Goal: Task Accomplishment & Management: Manage account settings

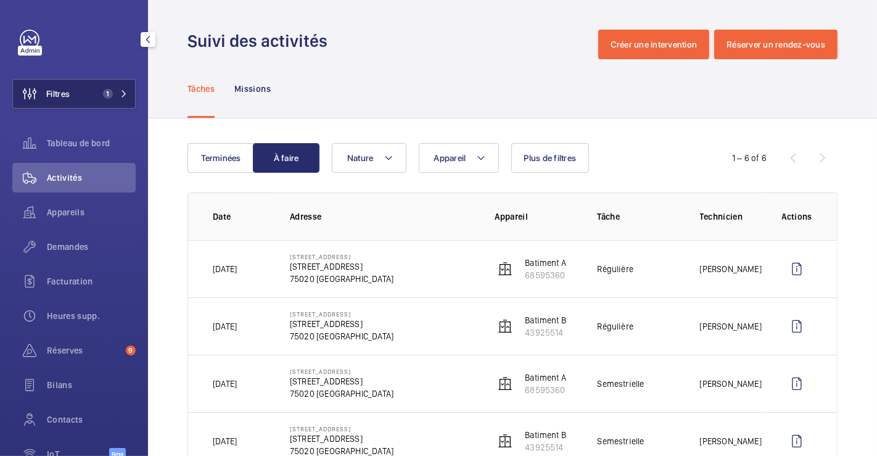
click at [70, 92] on button "Filtres 1" at bounding box center [73, 94] width 123 height 30
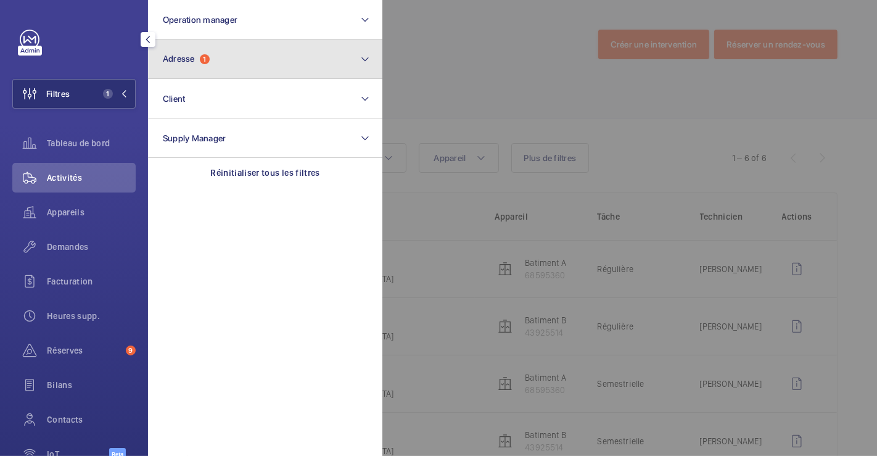
click at [210, 56] on span "Adresse 1" at bounding box center [186, 59] width 47 height 10
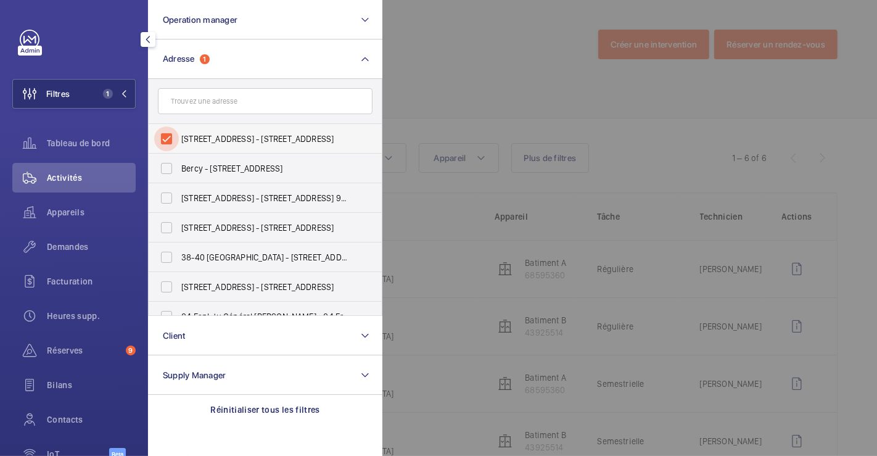
click at [166, 139] on input "[STREET_ADDRESS] - [STREET_ADDRESS]" at bounding box center [166, 138] width 25 height 25
checkbox input "false"
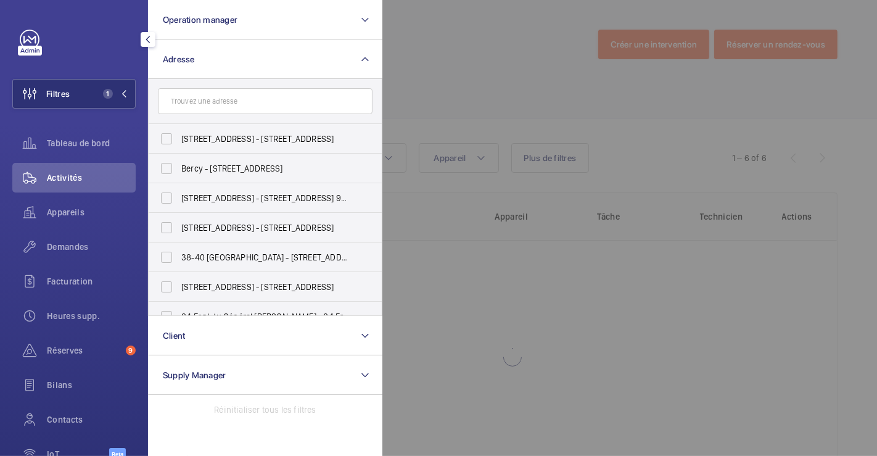
click at [450, 49] on div at bounding box center [820, 228] width 877 height 456
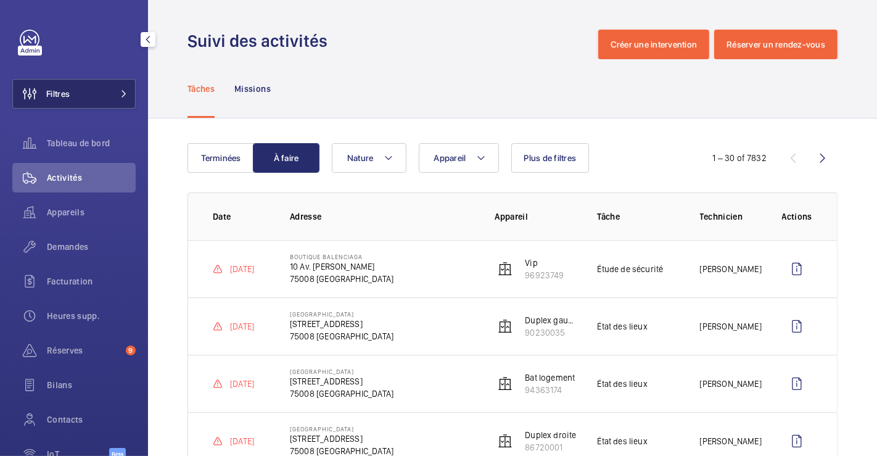
click at [67, 88] on span "Filtres" at bounding box center [57, 94] width 23 height 12
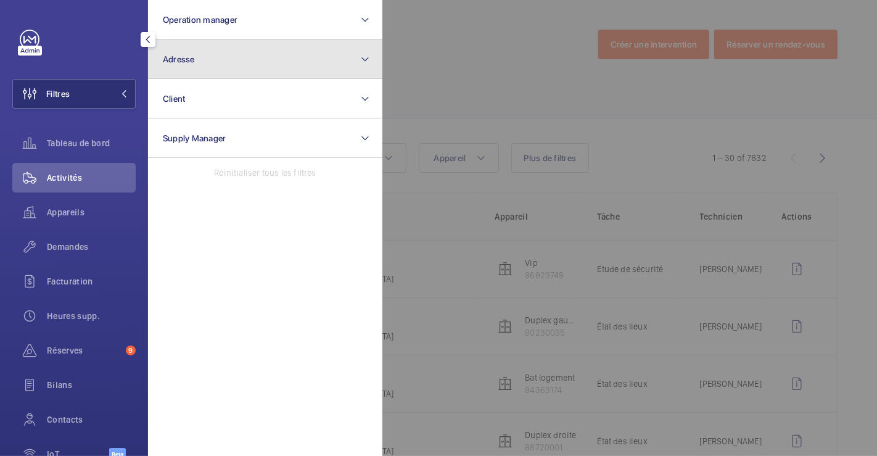
click at [202, 52] on button "Adresse" at bounding box center [265, 58] width 234 height 39
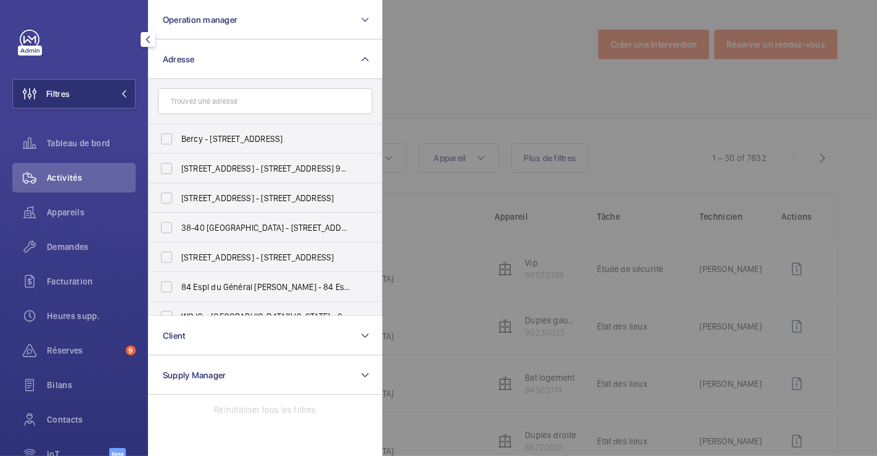
click at [207, 105] on input "text" at bounding box center [265, 101] width 215 height 26
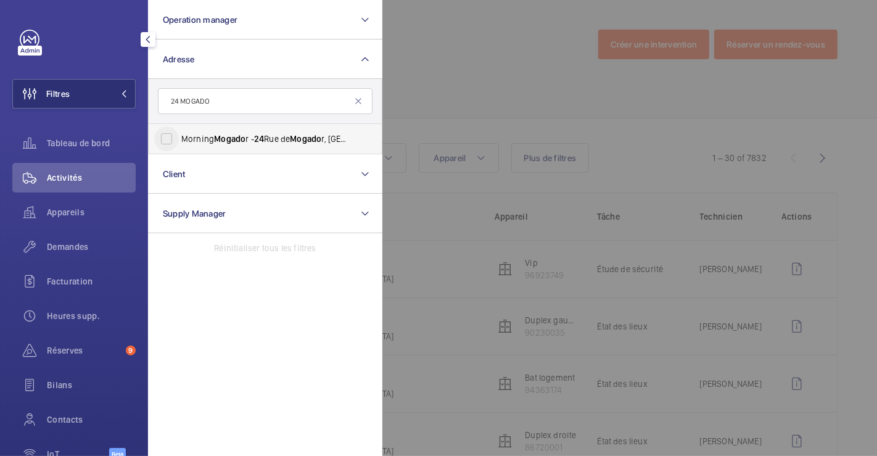
type input "24 MOGADO"
click at [167, 144] on input "Morning Mogado r - [STREET_ADDRESS]" at bounding box center [166, 138] width 25 height 25
checkbox input "true"
click at [439, 46] on div at bounding box center [820, 228] width 877 height 456
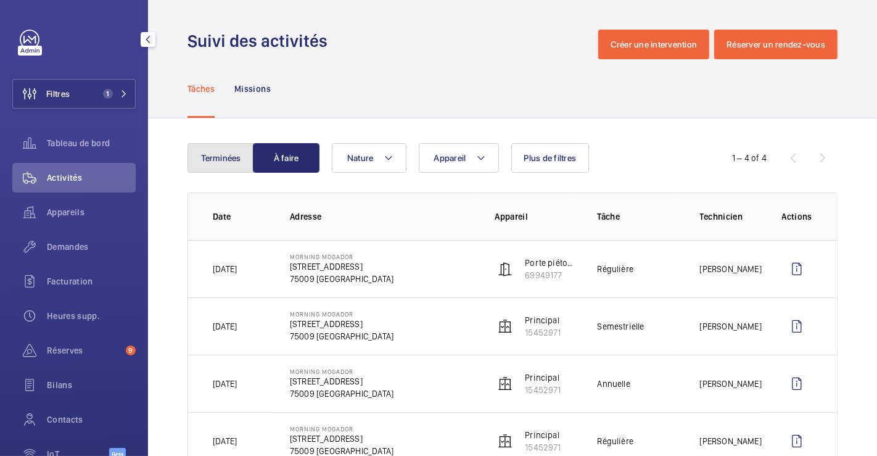
click at [213, 149] on button "Terminées" at bounding box center [221, 158] width 67 height 30
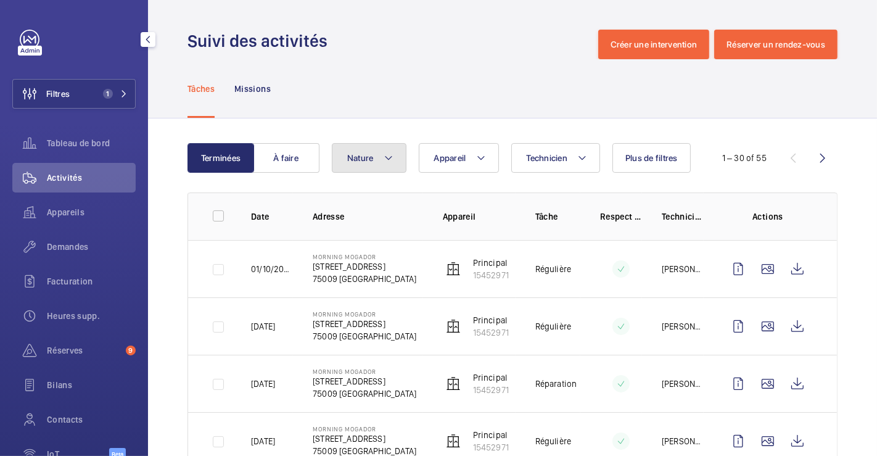
click at [389, 159] on mat-icon at bounding box center [389, 158] width 10 height 15
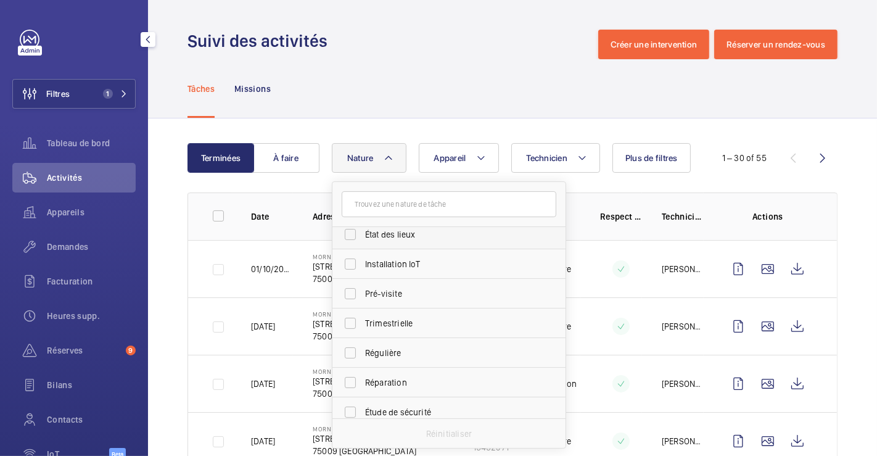
scroll to position [137, 0]
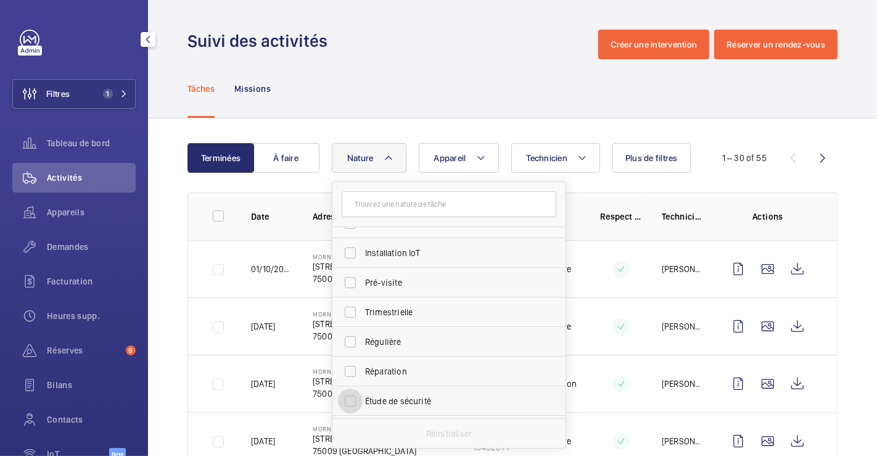
click at [353, 397] on input "Étude de sécurité" at bounding box center [350, 401] width 25 height 25
checkbox input "true"
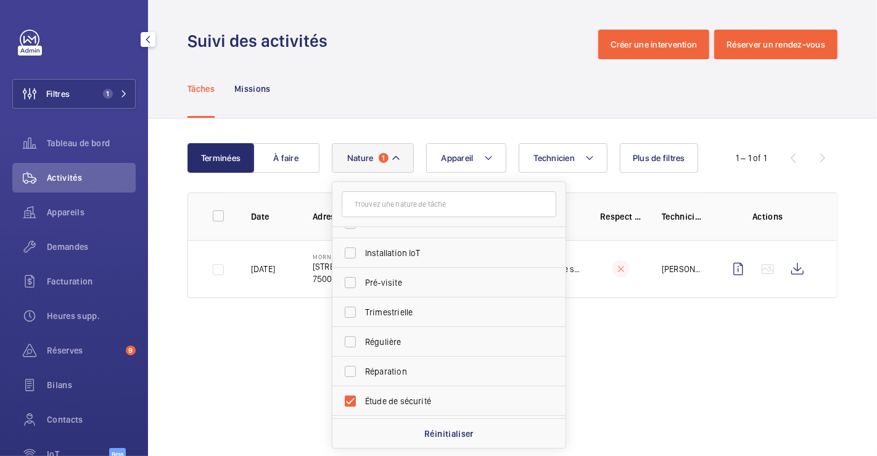
click at [379, 80] on div "Tâches Missions" at bounding box center [513, 88] width 650 height 59
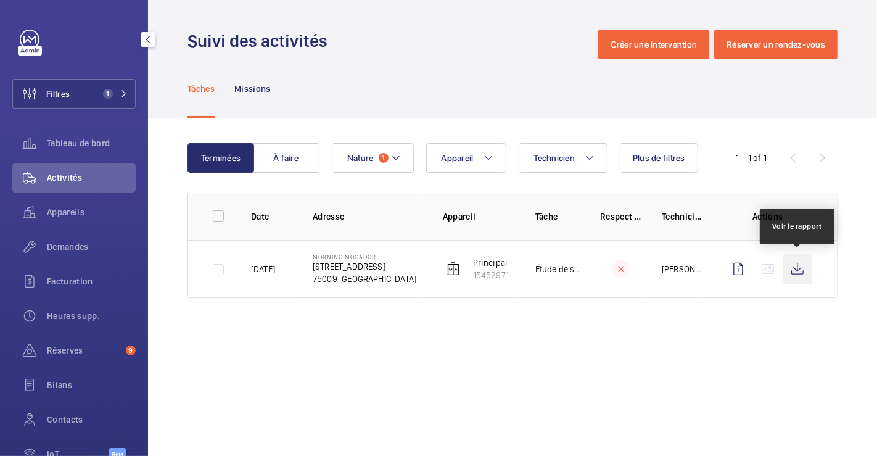
click at [798, 266] on wm-front-icon-button at bounding box center [798, 269] width 30 height 30
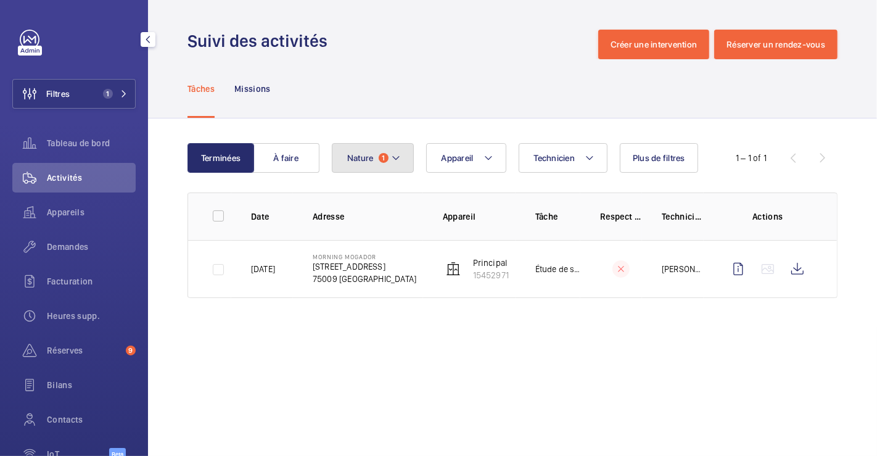
click at [393, 154] on mat-icon at bounding box center [396, 158] width 10 height 15
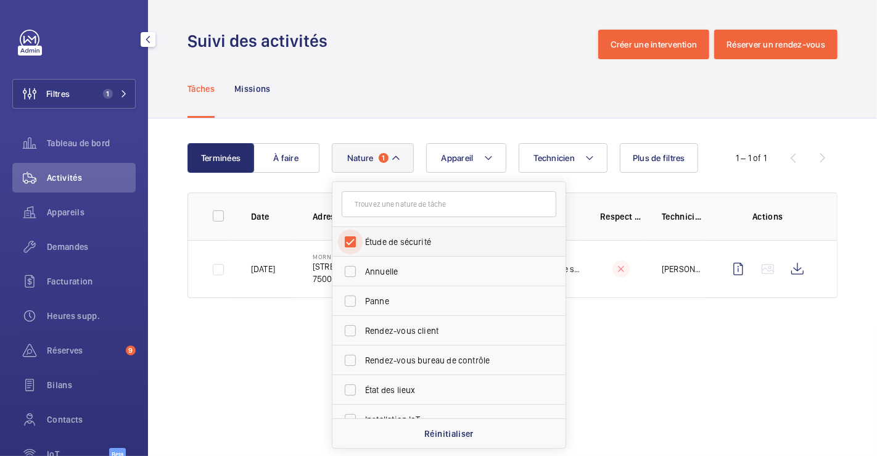
click at [353, 240] on input "Étude de sécurité" at bounding box center [350, 241] width 25 height 25
checkbox input "false"
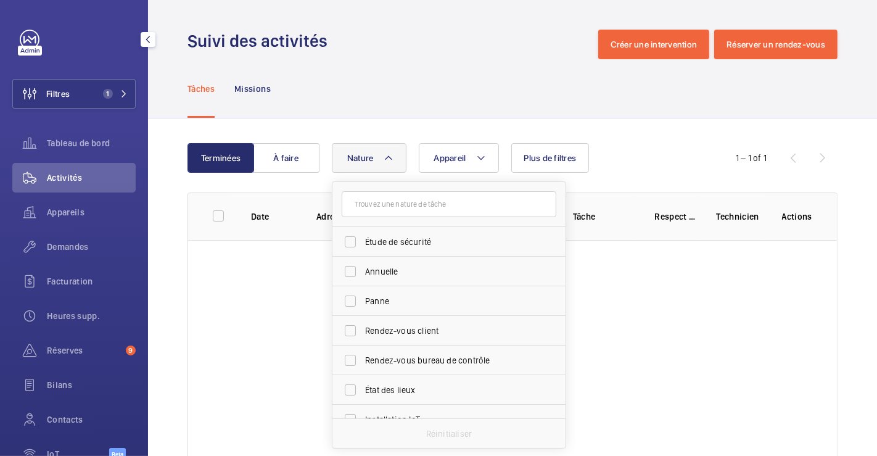
click at [371, 87] on div "Tâches Missions" at bounding box center [513, 88] width 650 height 59
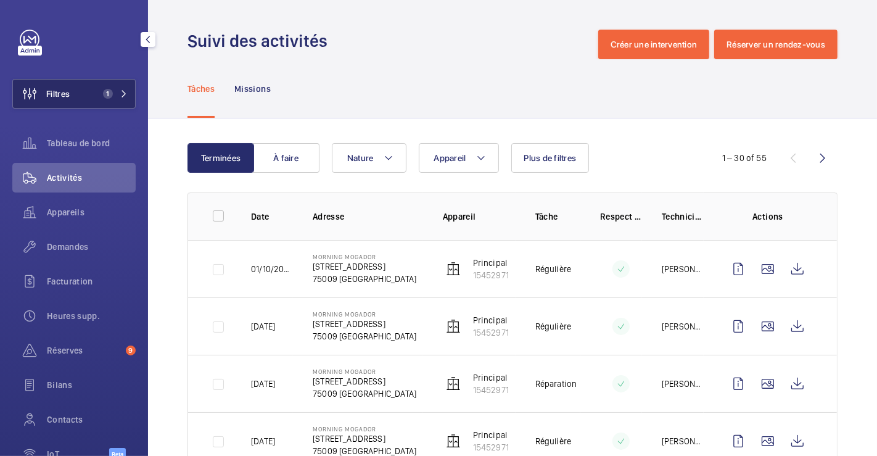
click at [78, 97] on button "Filtres 1" at bounding box center [73, 94] width 123 height 30
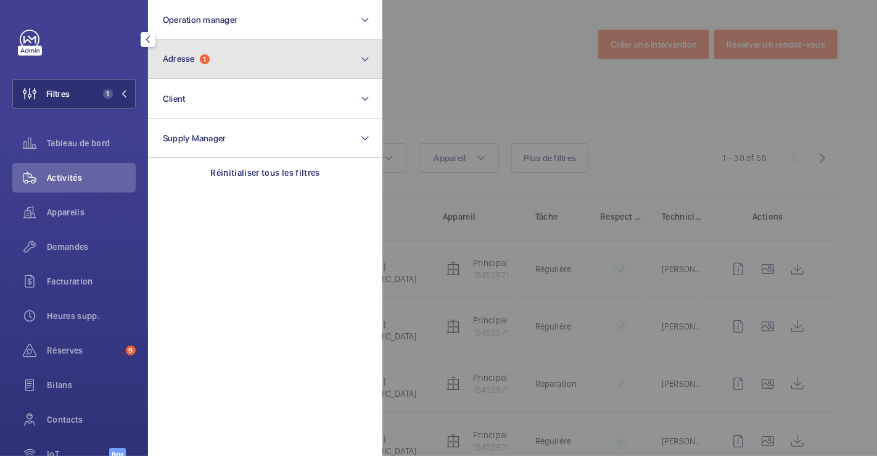
click at [213, 60] on button "Adresse 1" at bounding box center [265, 58] width 234 height 39
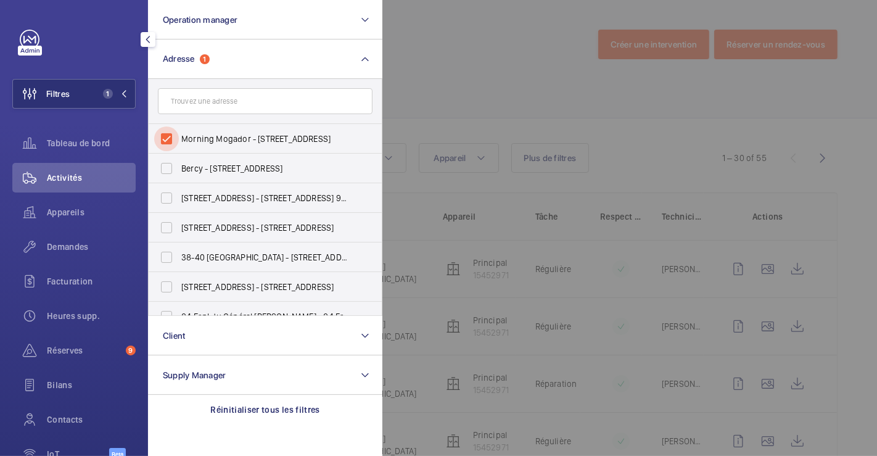
drag, startPoint x: 173, startPoint y: 134, endPoint x: 350, endPoint y: 105, distance: 179.4
click at [173, 136] on input "Morning Mogador - [STREET_ADDRESS]" at bounding box center [166, 138] width 25 height 25
checkbox input "false"
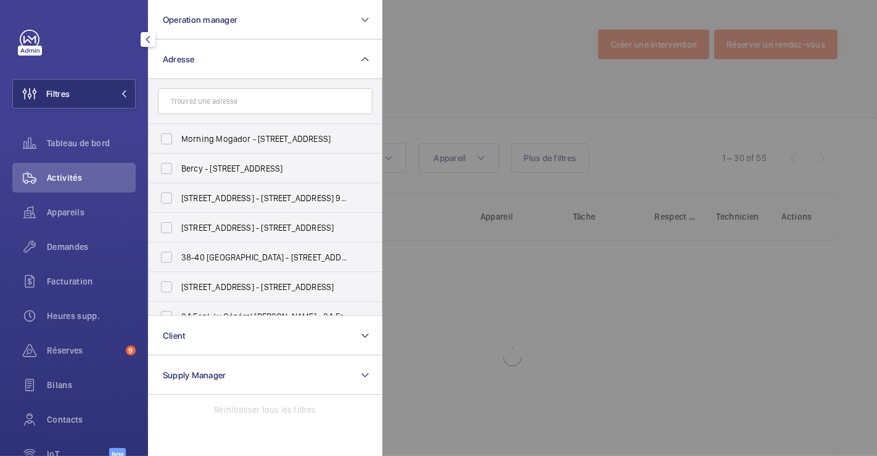
click at [474, 68] on div at bounding box center [820, 228] width 877 height 456
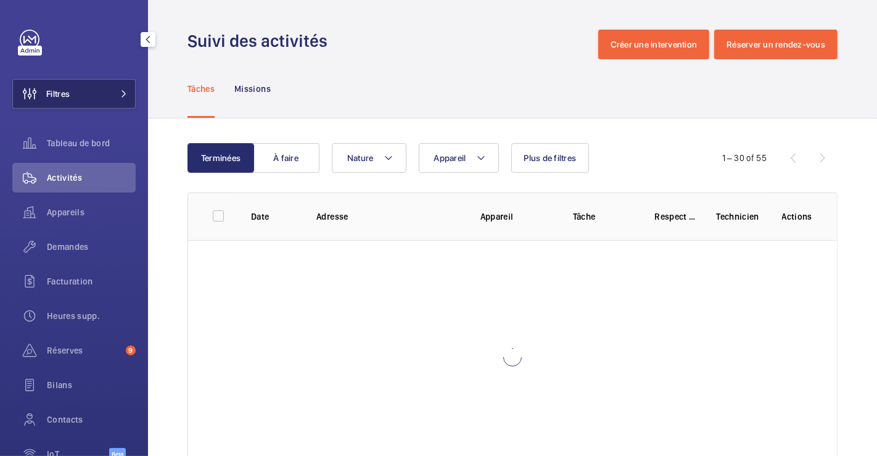
click at [49, 91] on span "Filtres" at bounding box center [57, 94] width 23 height 12
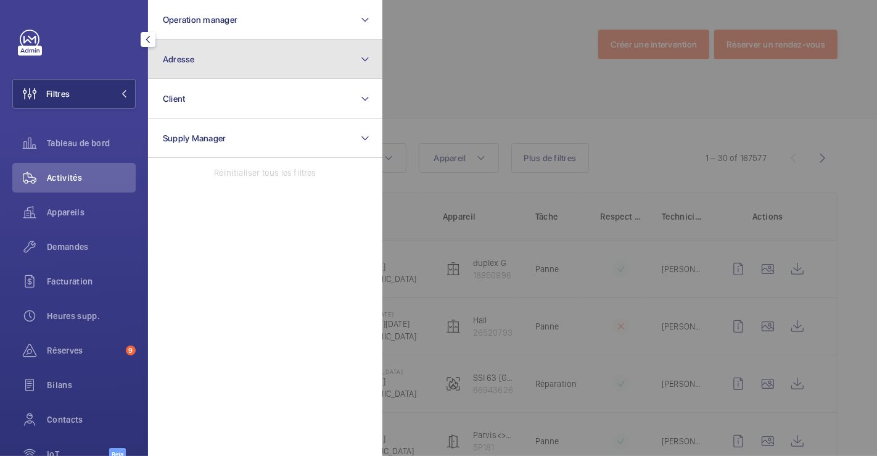
click at [194, 62] on span "Adresse" at bounding box center [179, 59] width 32 height 10
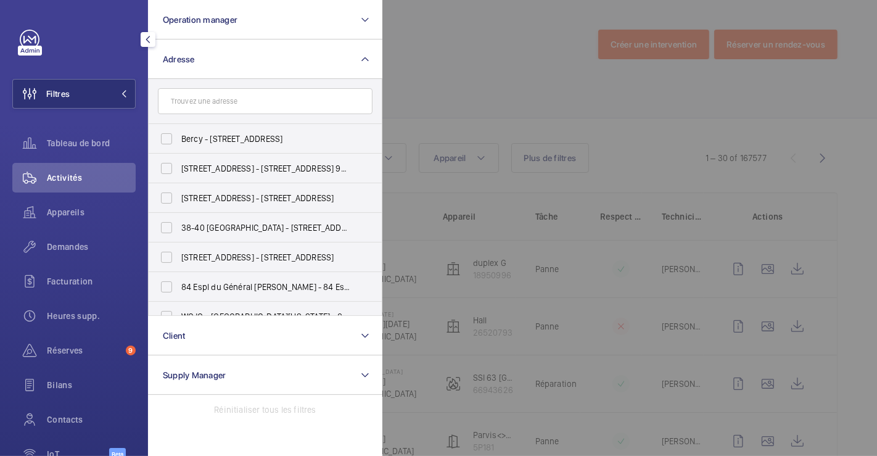
click at [204, 103] on input "text" at bounding box center [265, 101] width 215 height 26
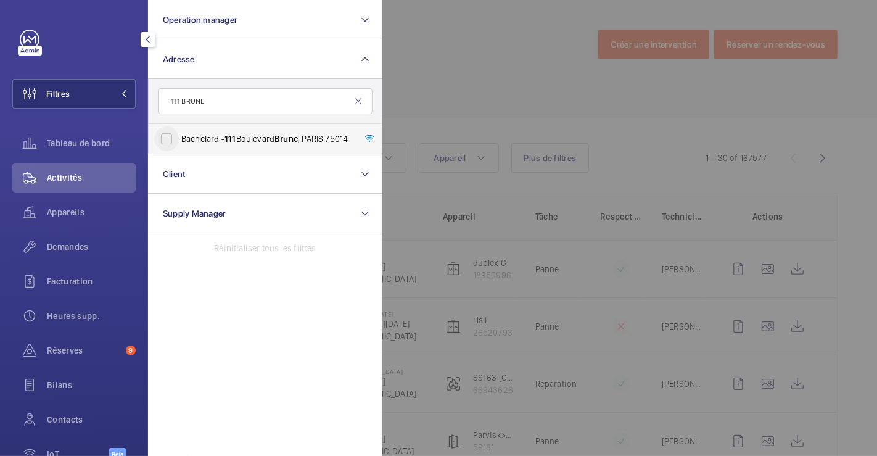
type input "111 BRUNE"
click at [170, 144] on input "Bachelard - [STREET_ADDRESS]" at bounding box center [166, 138] width 25 height 25
checkbox input "true"
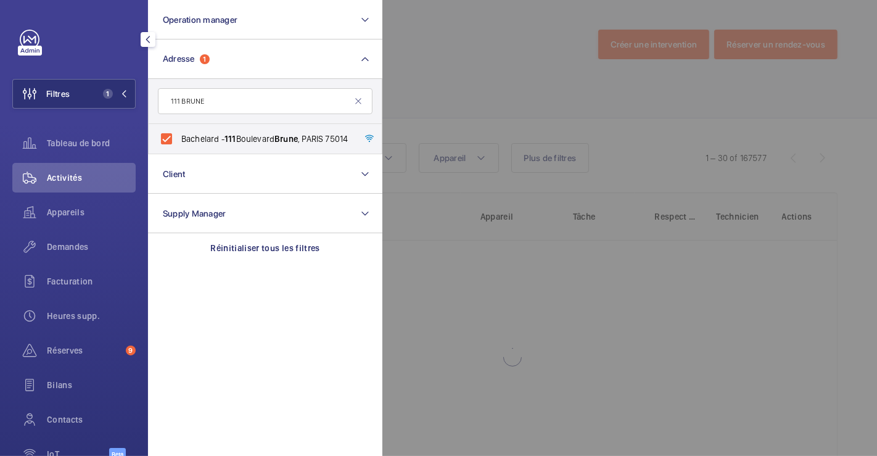
click at [436, 63] on div at bounding box center [820, 228] width 877 height 456
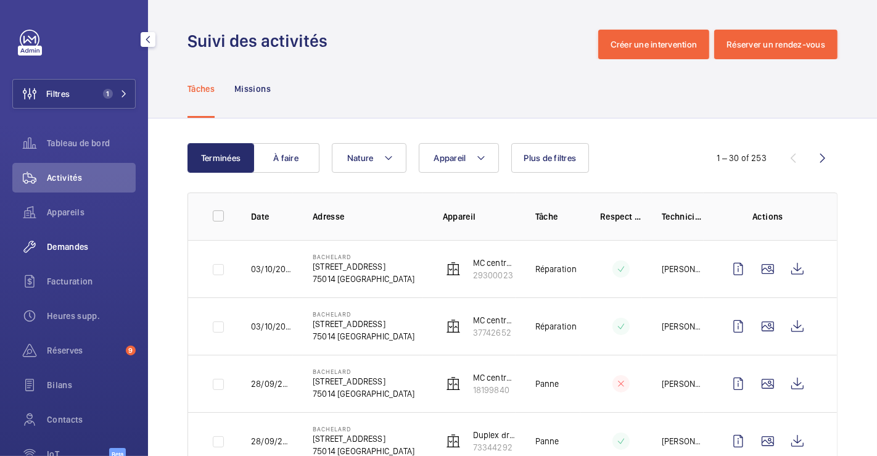
click at [77, 249] on span "Demandes" at bounding box center [91, 247] width 89 height 12
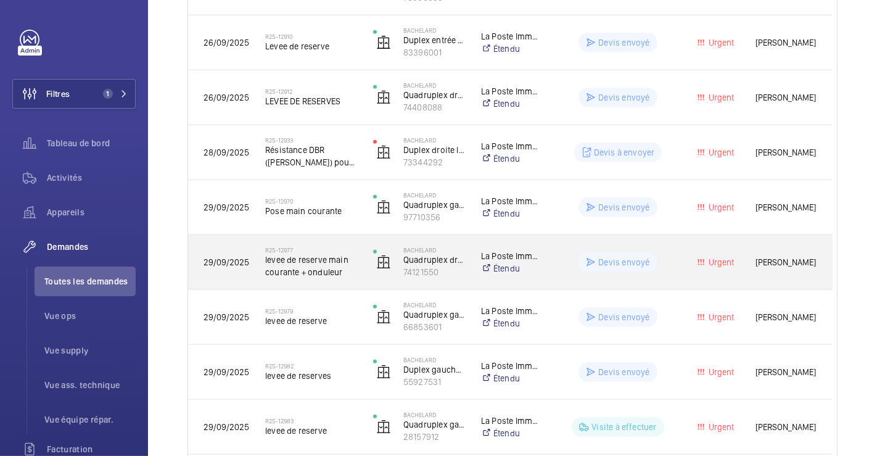
scroll to position [930, 0]
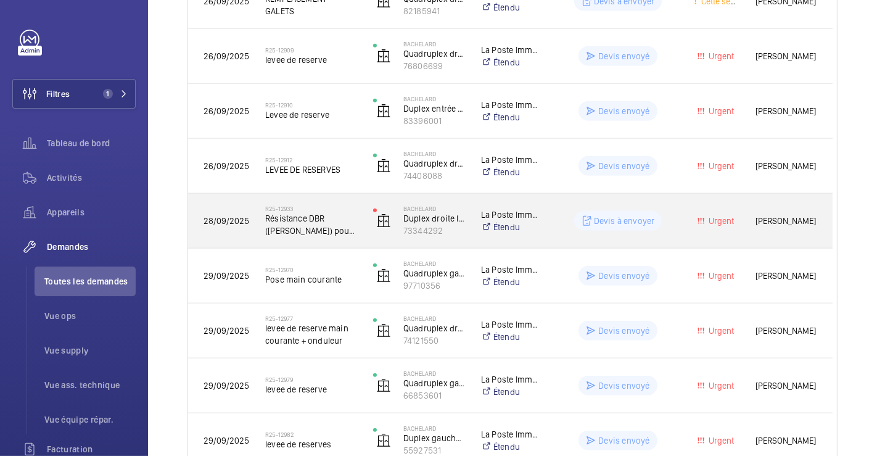
click at [330, 244] on div "R25-12933 Résistance DBR (otis) pour ovf" at bounding box center [303, 221] width 107 height 56
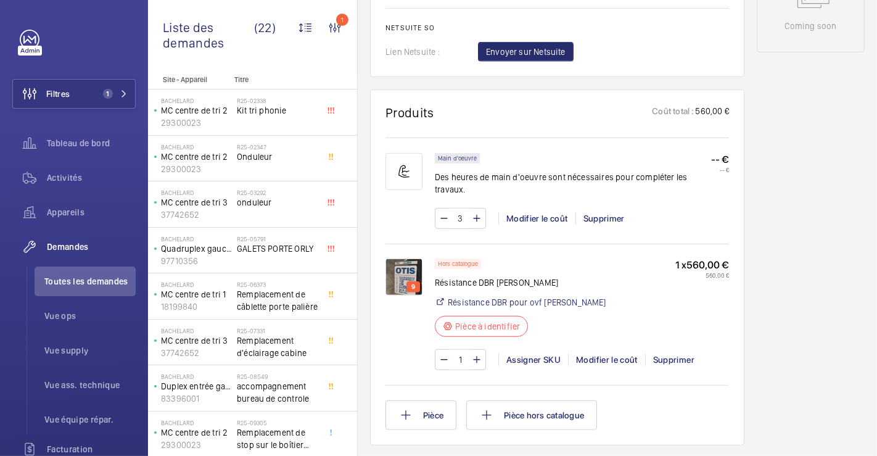
scroll to position [685, 0]
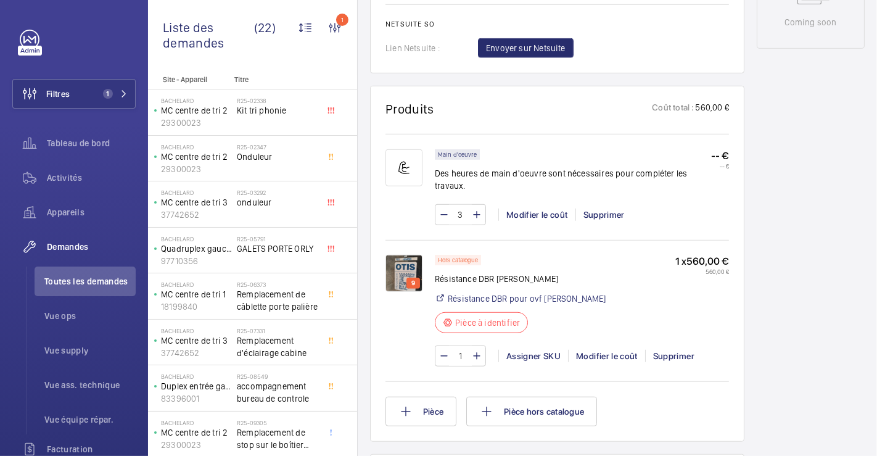
click at [402, 271] on img at bounding box center [404, 273] width 37 height 37
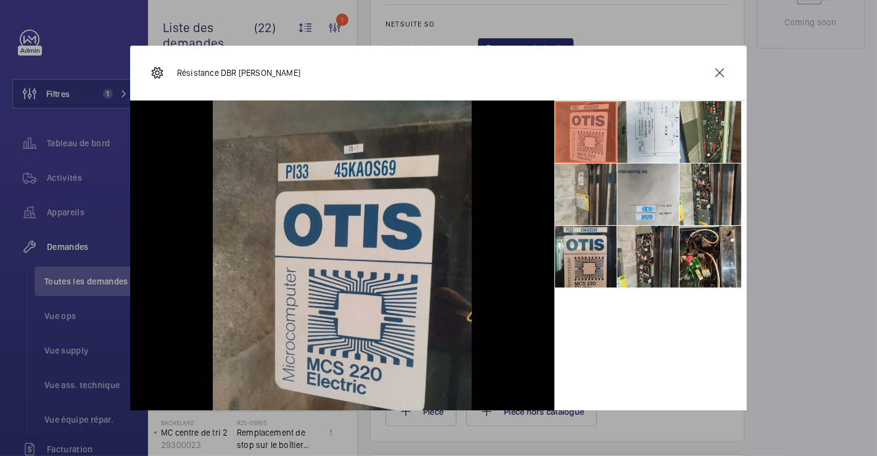
click at [664, 183] on li at bounding box center [649, 194] width 62 height 62
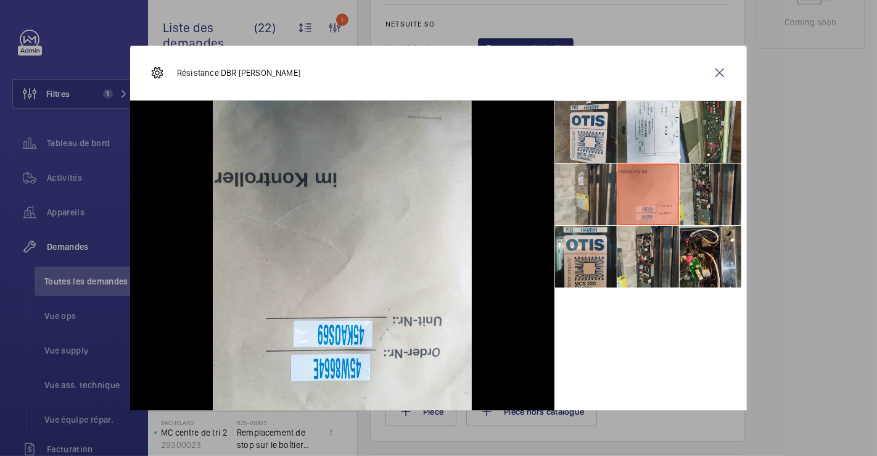
click at [712, 197] on li at bounding box center [711, 194] width 62 height 62
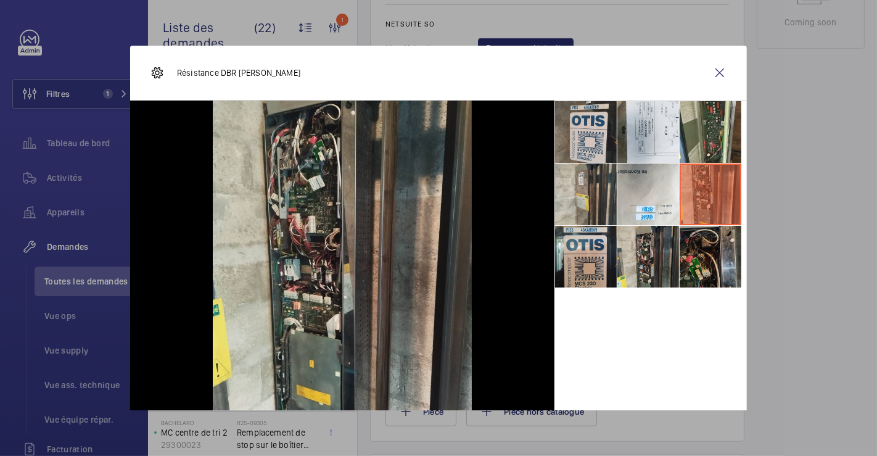
click at [696, 258] on li at bounding box center [711, 257] width 62 height 62
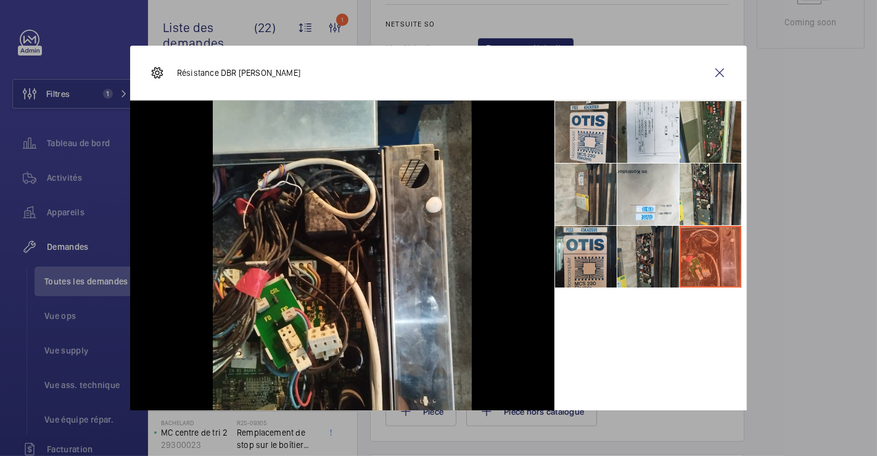
click at [645, 271] on li at bounding box center [649, 257] width 62 height 62
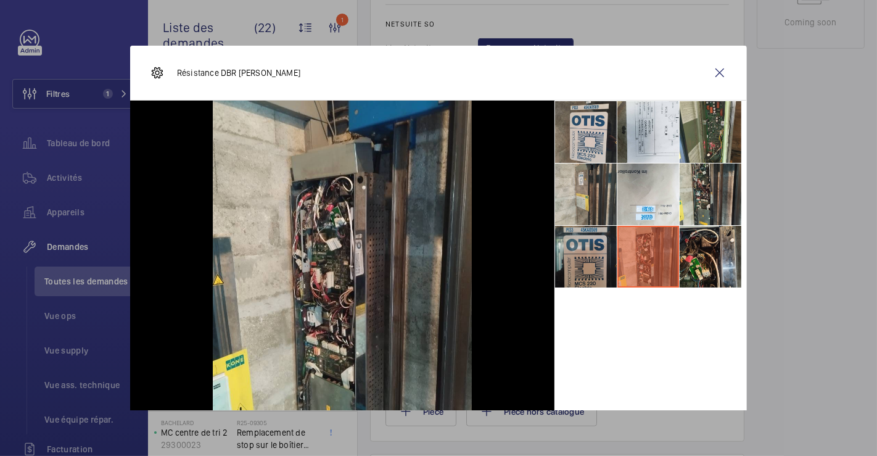
click at [572, 267] on li at bounding box center [586, 257] width 62 height 62
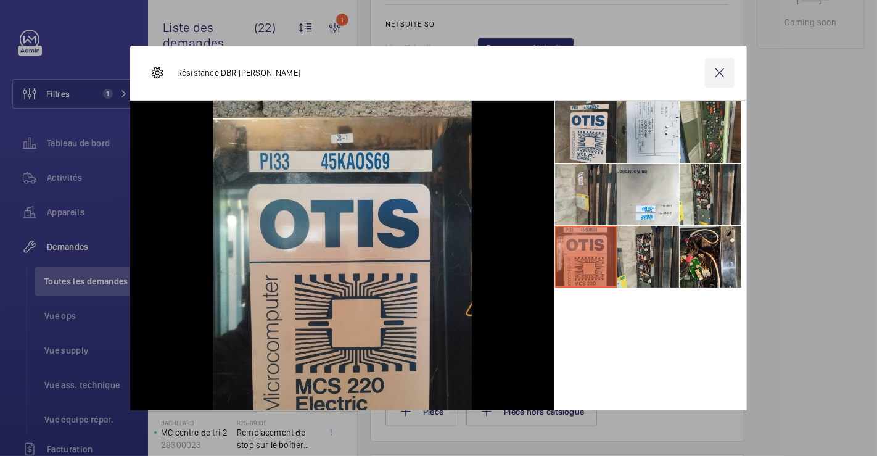
click at [717, 62] on wm-front-icon-button at bounding box center [720, 73] width 30 height 30
click at [414, 276] on img at bounding box center [404, 273] width 37 height 37
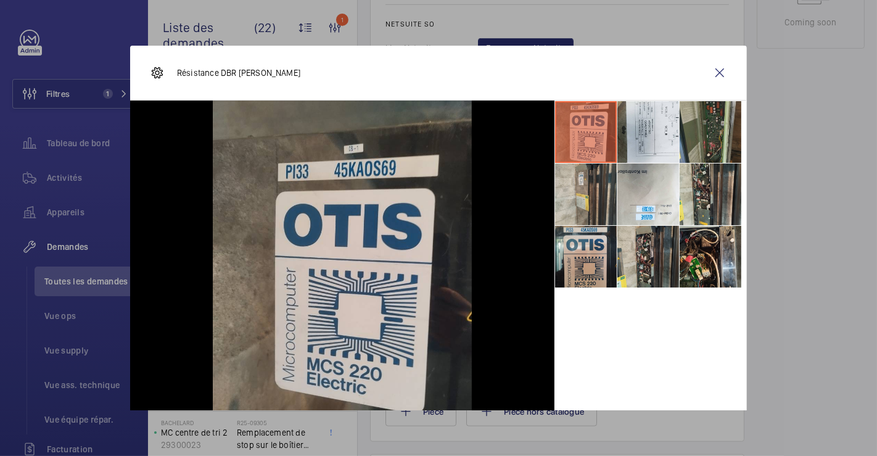
click at [680, 133] on li at bounding box center [711, 132] width 62 height 62
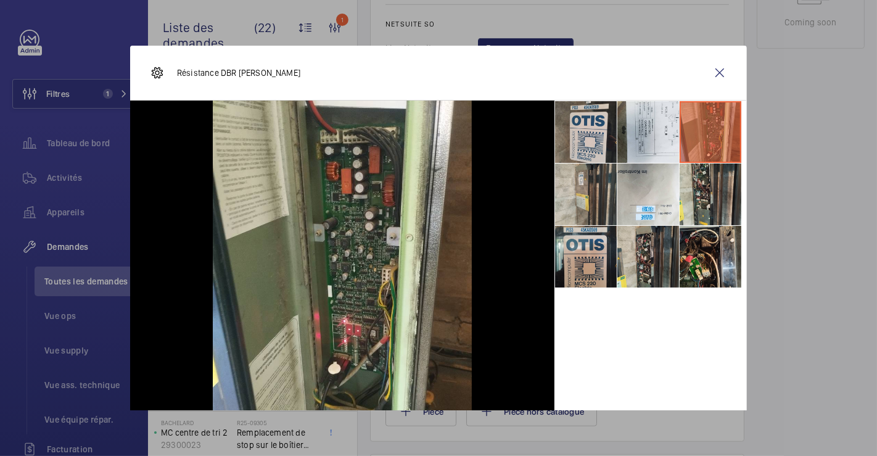
click at [704, 130] on li at bounding box center [711, 132] width 62 height 62
click at [699, 207] on li at bounding box center [711, 194] width 62 height 62
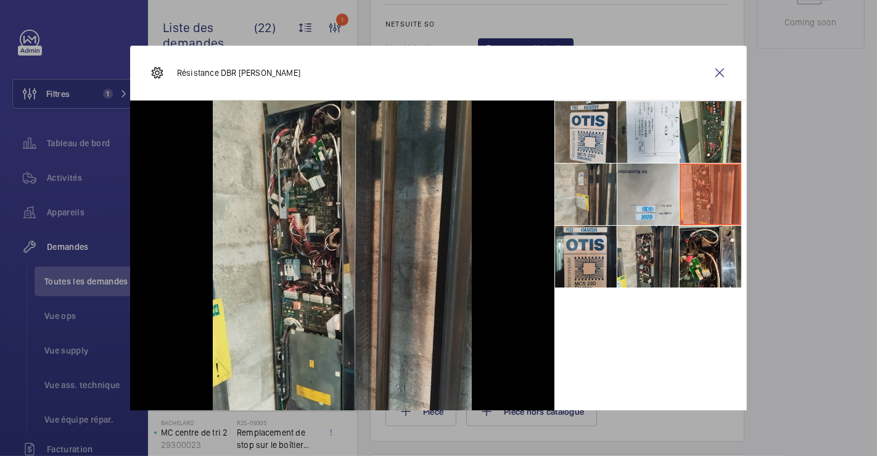
click at [632, 198] on li at bounding box center [649, 194] width 62 height 62
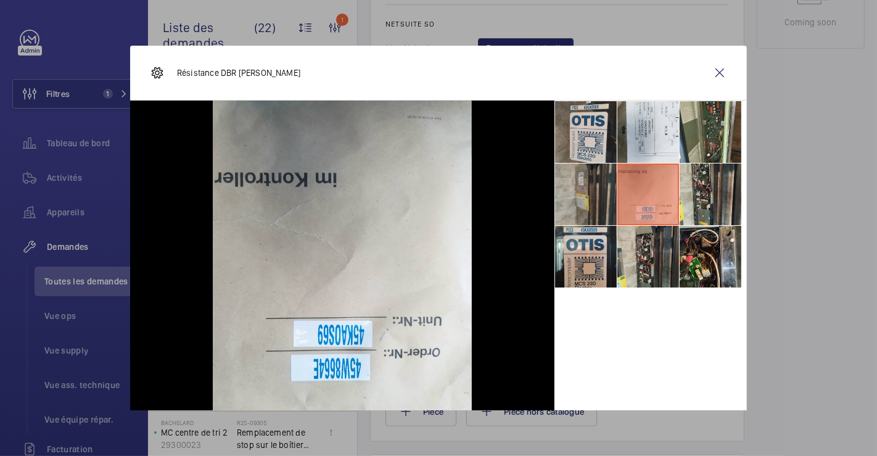
click at [564, 192] on li at bounding box center [586, 194] width 62 height 62
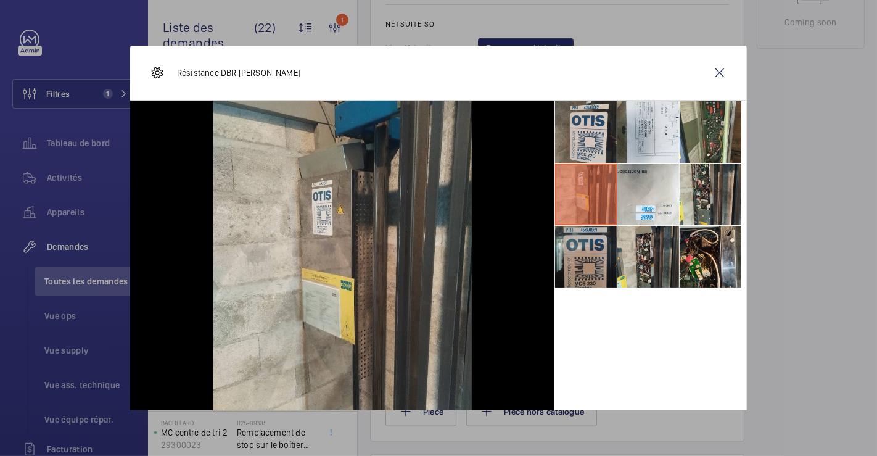
click at [567, 249] on li at bounding box center [586, 257] width 62 height 62
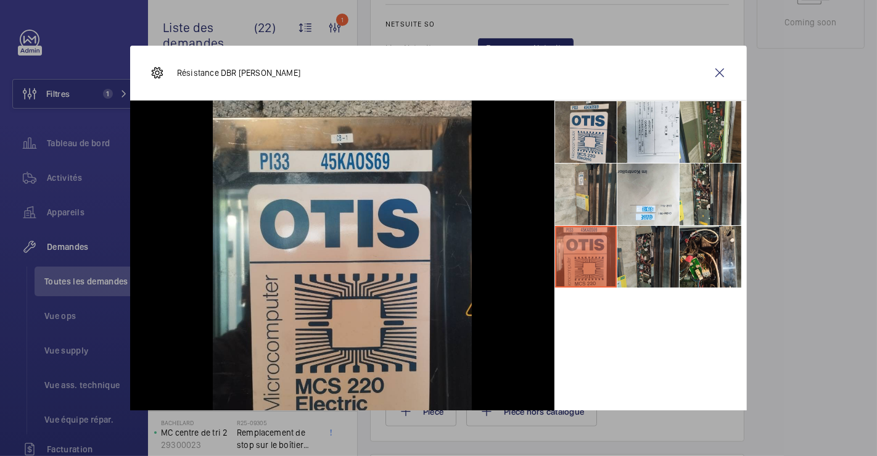
click at [641, 250] on li at bounding box center [649, 257] width 62 height 62
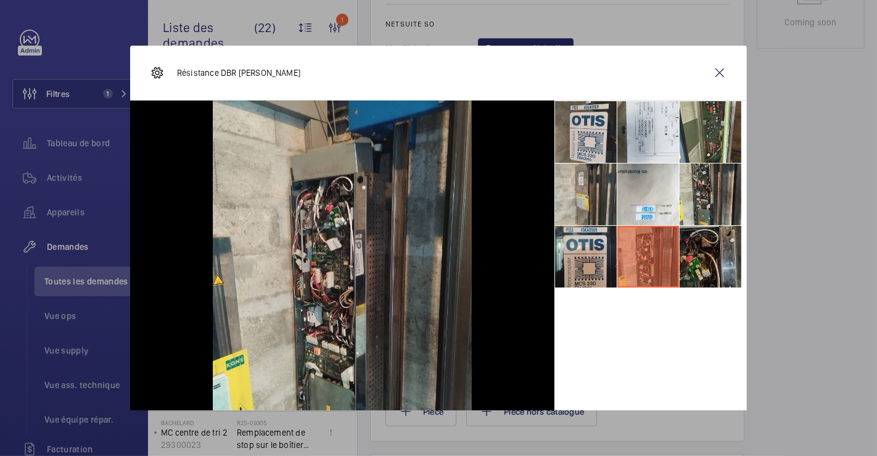
click at [719, 249] on li at bounding box center [711, 257] width 62 height 62
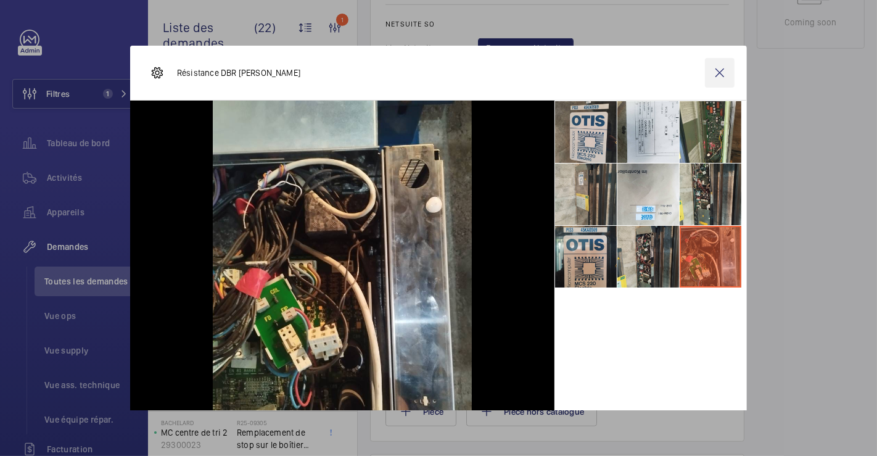
click at [710, 73] on wm-front-icon-button at bounding box center [720, 73] width 30 height 30
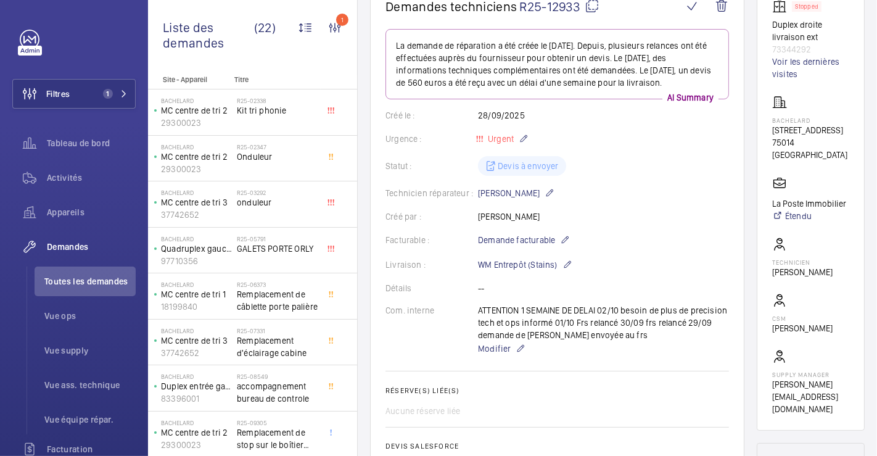
scroll to position [0, 0]
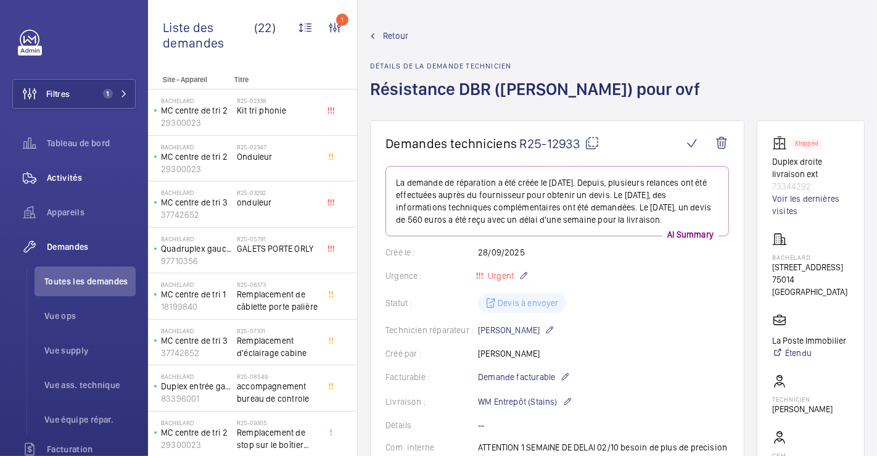
click at [391, 32] on span "Retour" at bounding box center [395, 36] width 25 height 12
click at [68, 178] on span "Activités" at bounding box center [91, 178] width 89 height 12
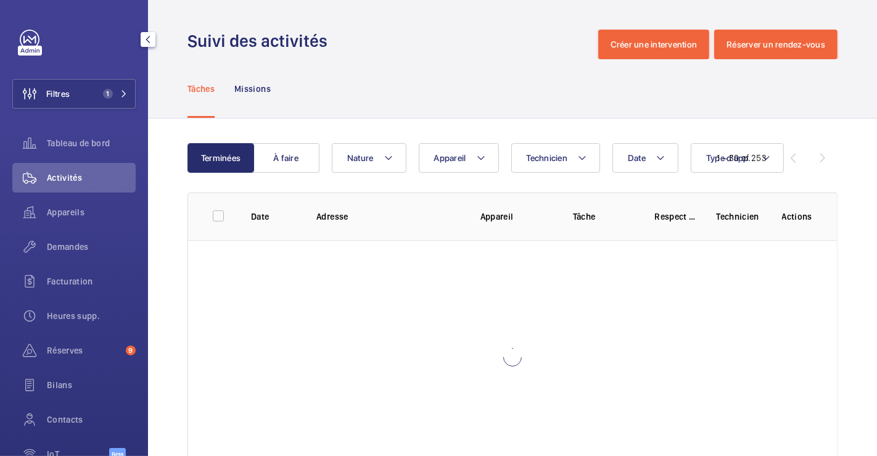
click at [58, 172] on span "Activités" at bounding box center [91, 178] width 89 height 12
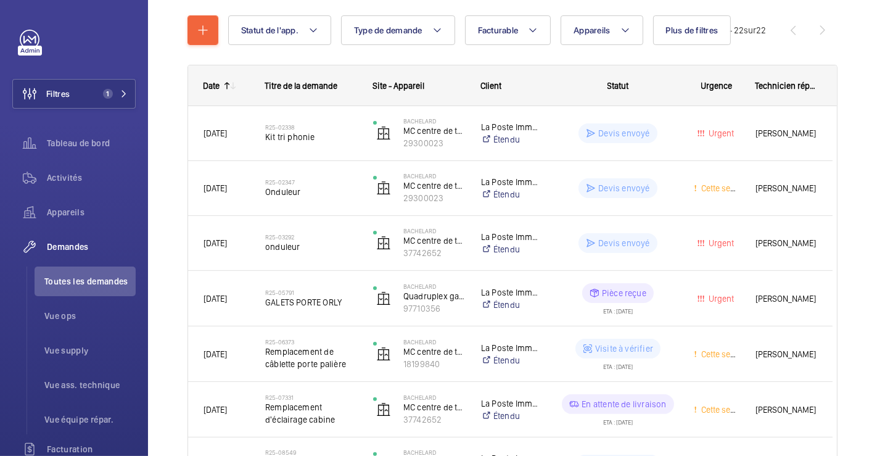
scroll to position [68, 0]
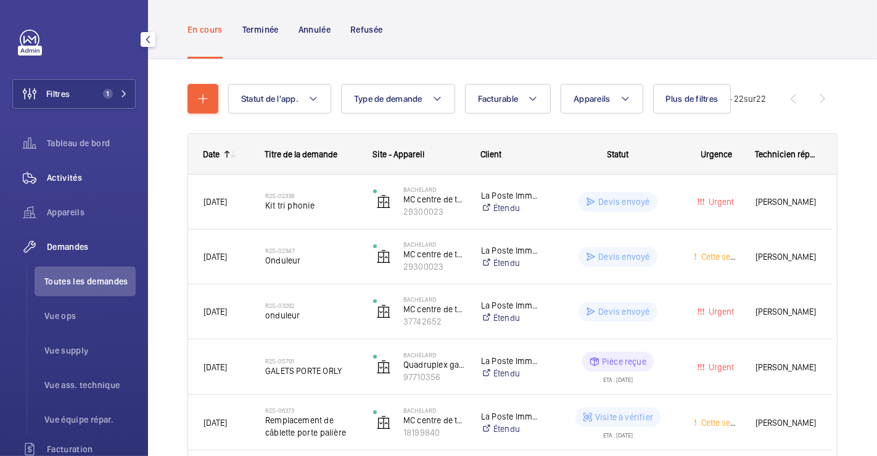
click at [48, 168] on div "Activités" at bounding box center [73, 178] width 123 height 30
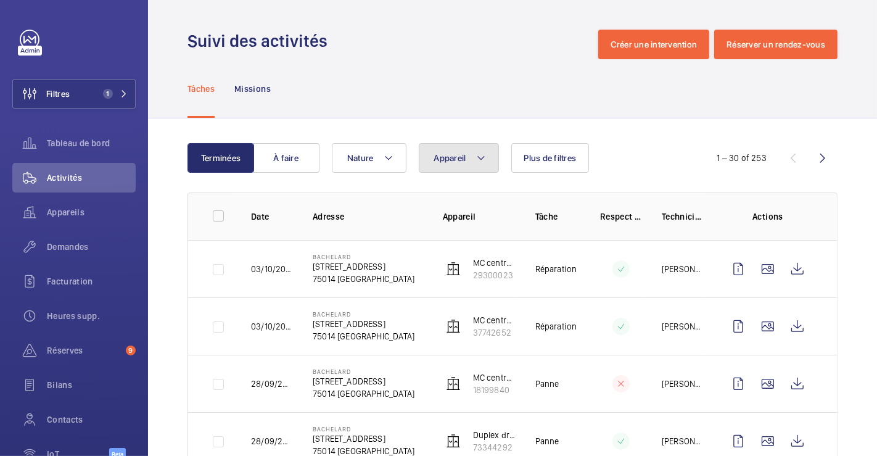
click at [490, 155] on button "Appareil" at bounding box center [459, 158] width 80 height 30
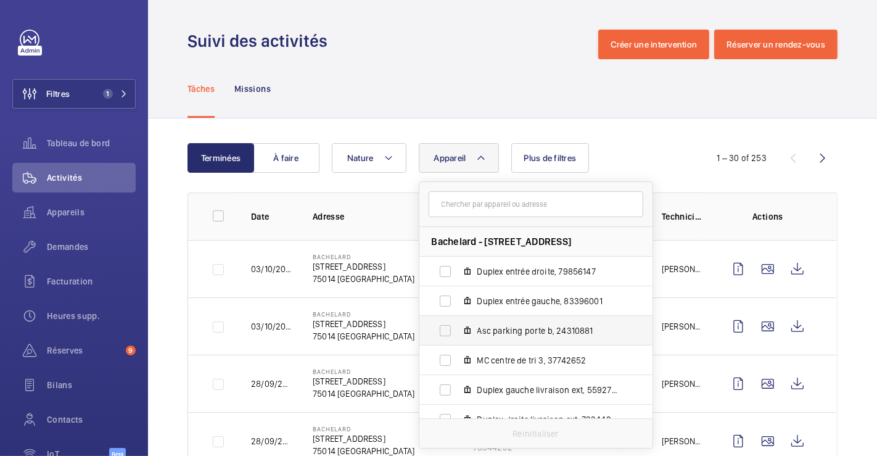
scroll to position [68, 0]
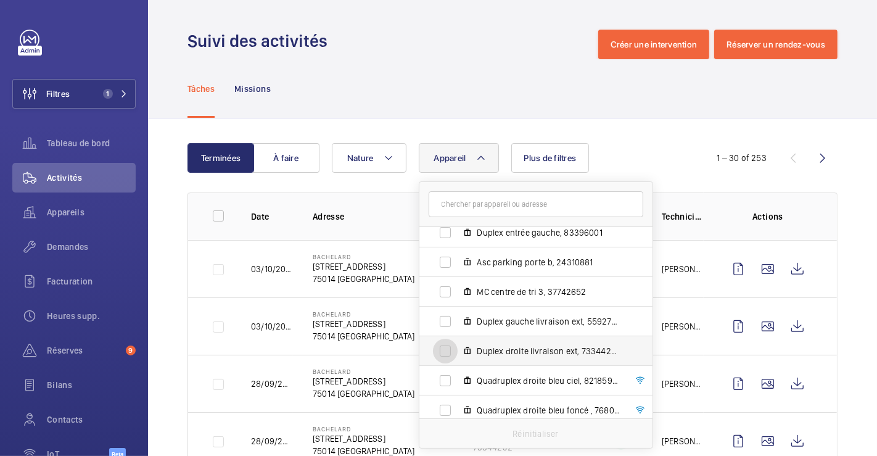
click at [442, 348] on input "Duplex droite livraison ext, 73344292" at bounding box center [445, 351] width 25 height 25
checkbox input "true"
click at [459, 68] on div "Tâches Missions" at bounding box center [513, 88] width 650 height 59
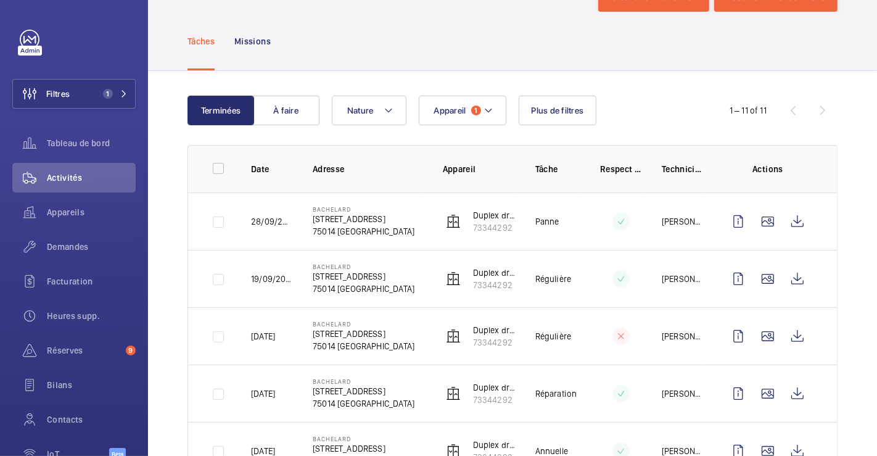
scroll to position [68, 0]
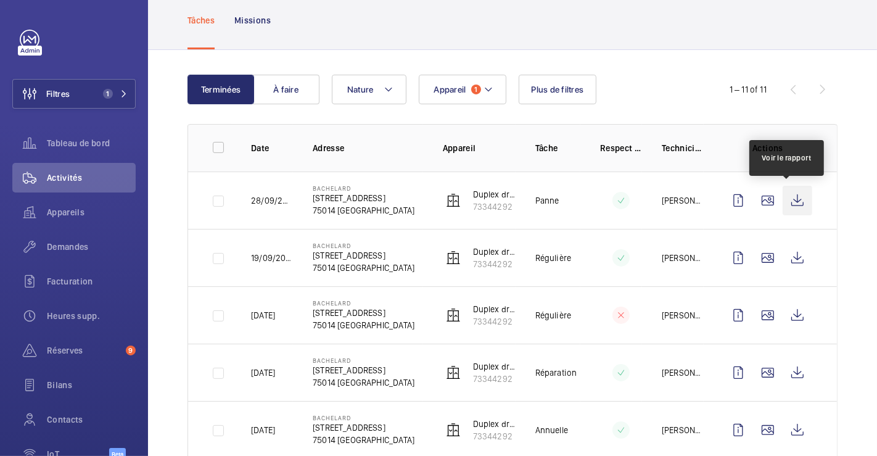
click at [785, 198] on wm-front-icon-button at bounding box center [798, 201] width 30 height 30
click at [450, 202] on img at bounding box center [453, 200] width 15 height 15
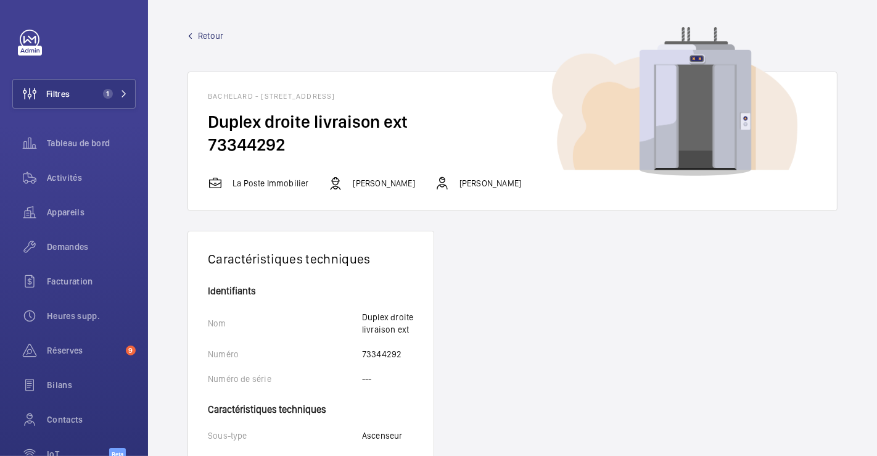
click at [202, 33] on span "Retour" at bounding box center [210, 36] width 25 height 12
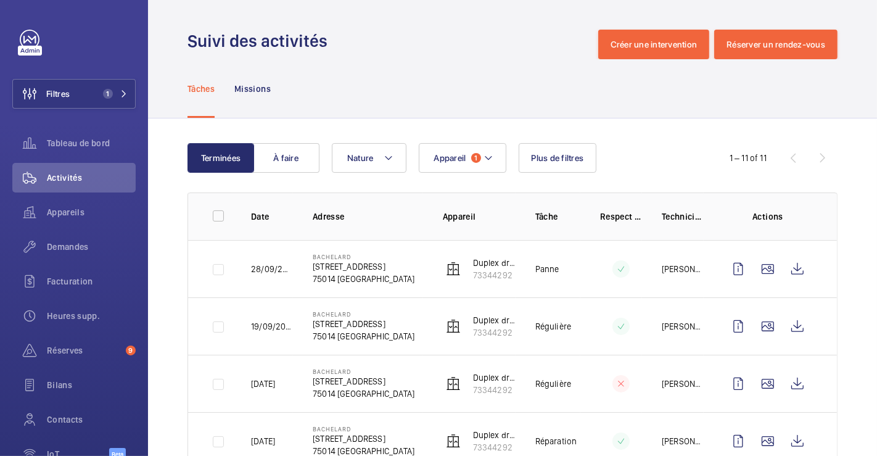
scroll to position [185, 0]
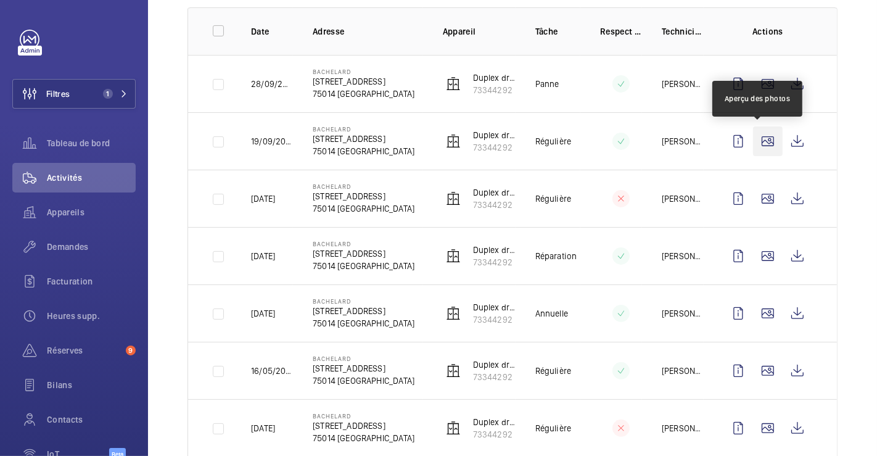
click at [762, 140] on wm-front-icon-button at bounding box center [768, 141] width 30 height 30
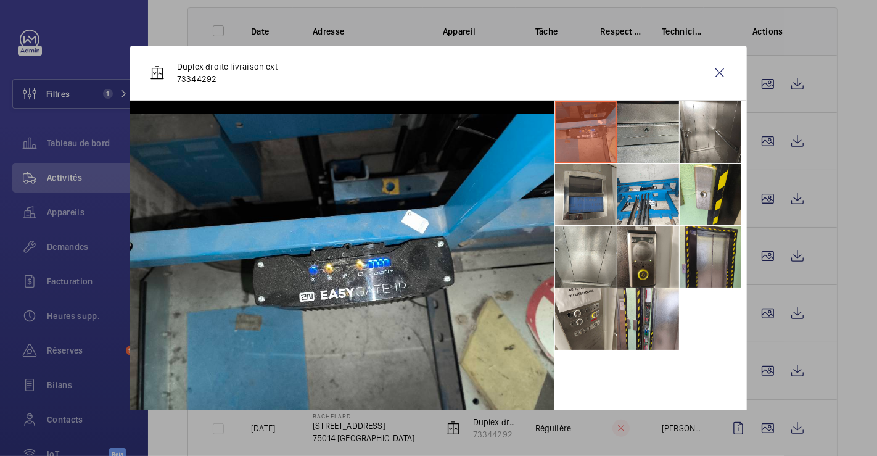
click at [824, 71] on div at bounding box center [438, 228] width 877 height 456
click at [753, 313] on wm-front-icon-button at bounding box center [768, 314] width 30 height 30
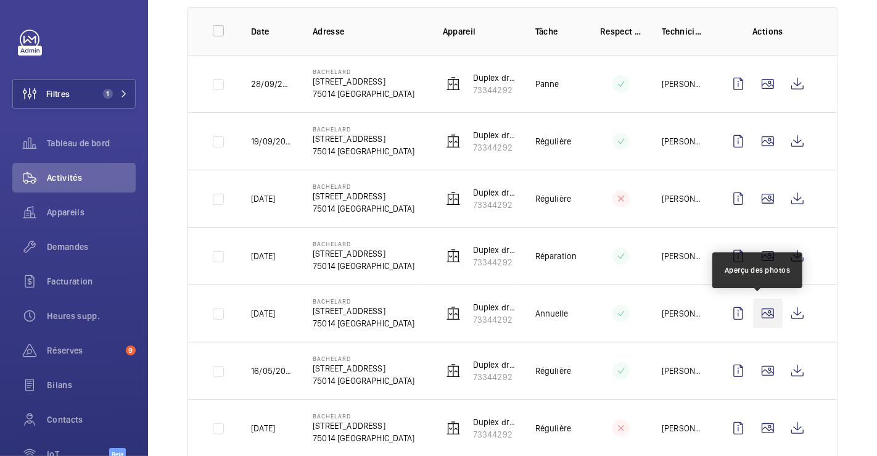
click at [759, 310] on wm-front-icon-button at bounding box center [768, 314] width 30 height 30
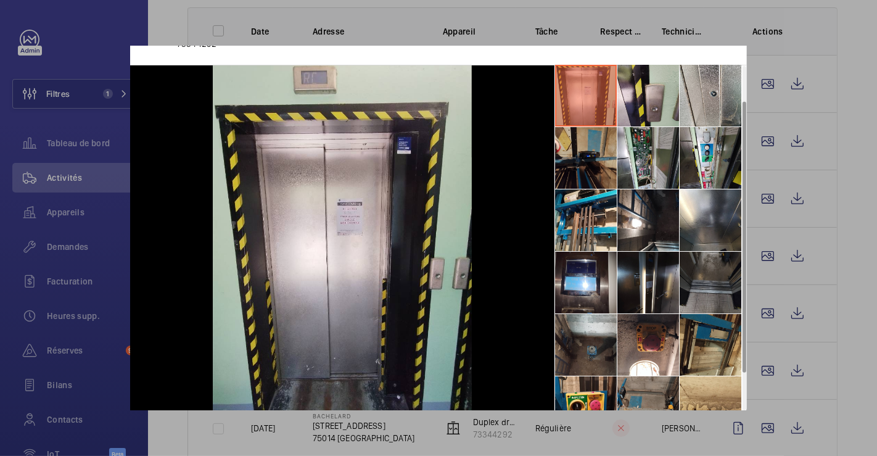
scroll to position [0, 0]
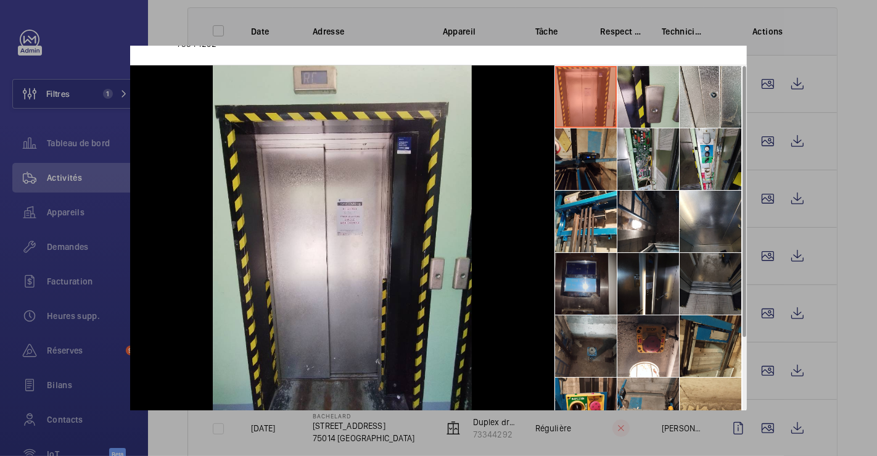
click at [585, 291] on li at bounding box center [586, 284] width 62 height 62
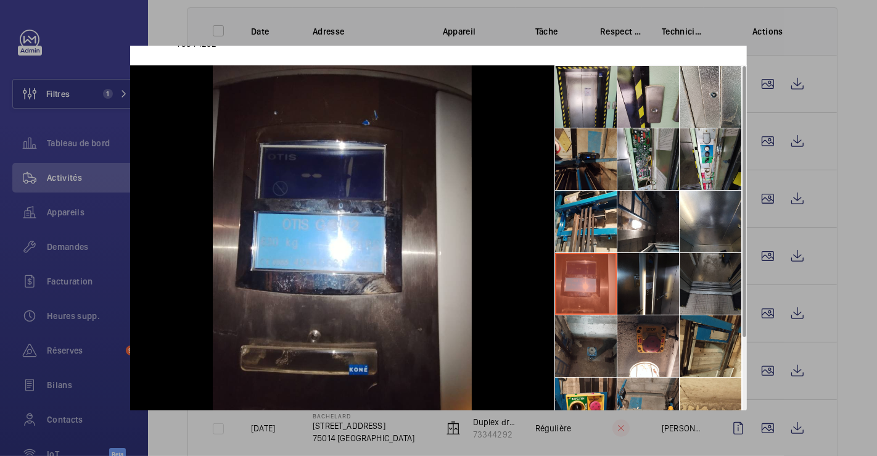
click at [857, 54] on div at bounding box center [438, 228] width 877 height 456
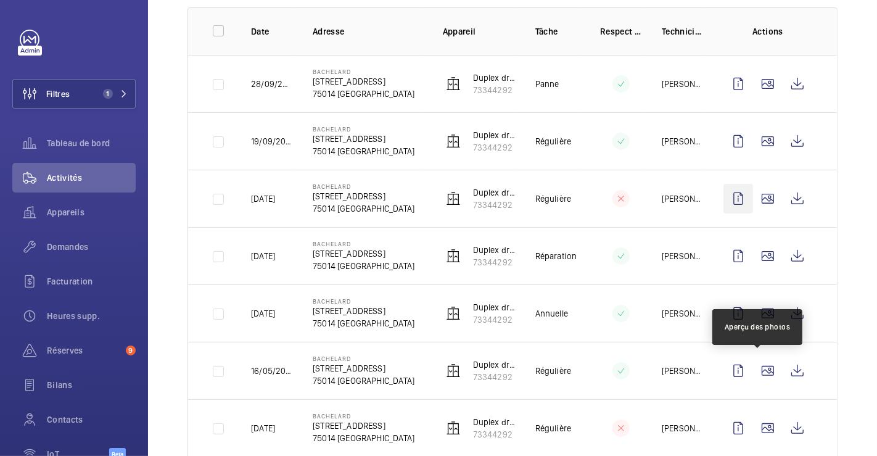
click at [0, 0] on tbody "[DATE] Bachelard [STREET_ADDRESS][GEOGRAPHIC_DATA] droite livraison ext 7334429…" at bounding box center [0, 0] width 0 height 0
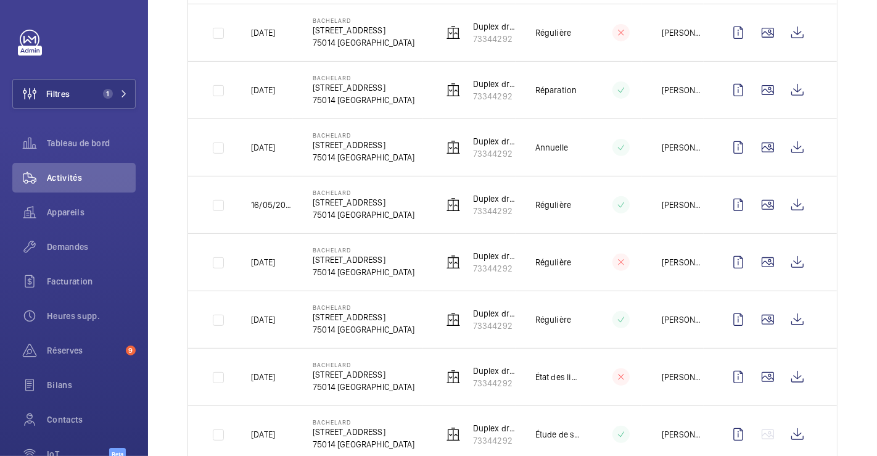
scroll to position [442, 0]
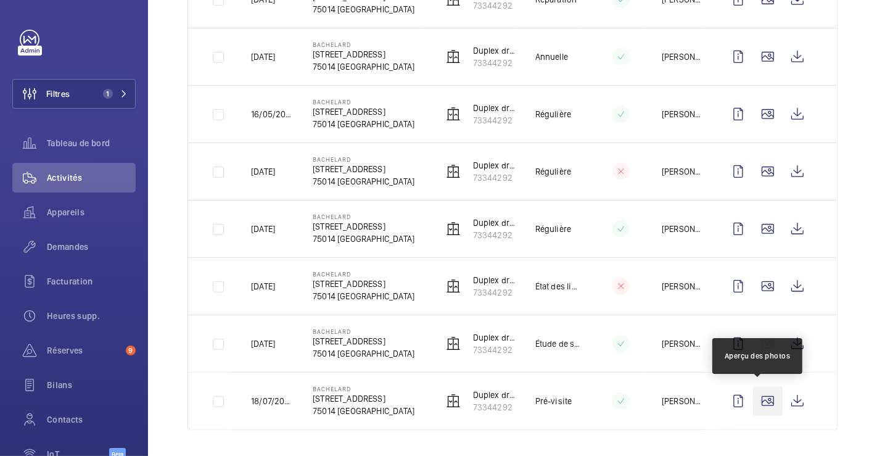
click at [760, 395] on wm-front-icon-button at bounding box center [768, 401] width 30 height 30
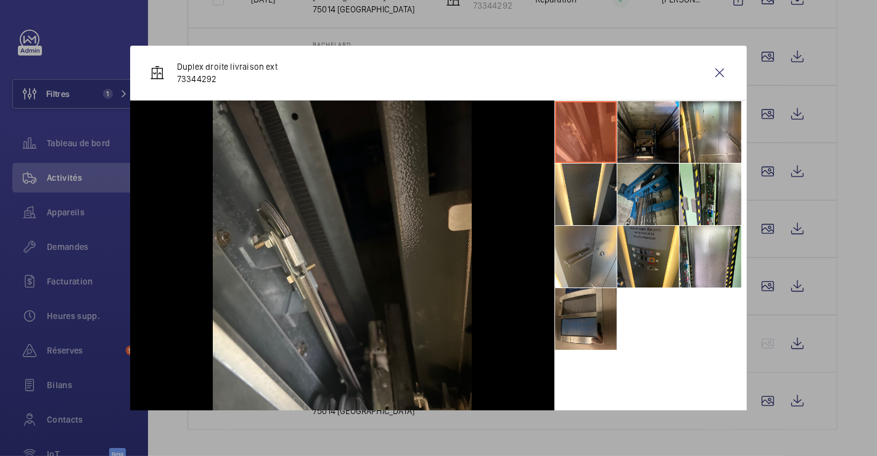
click at [649, 192] on li at bounding box center [649, 194] width 62 height 62
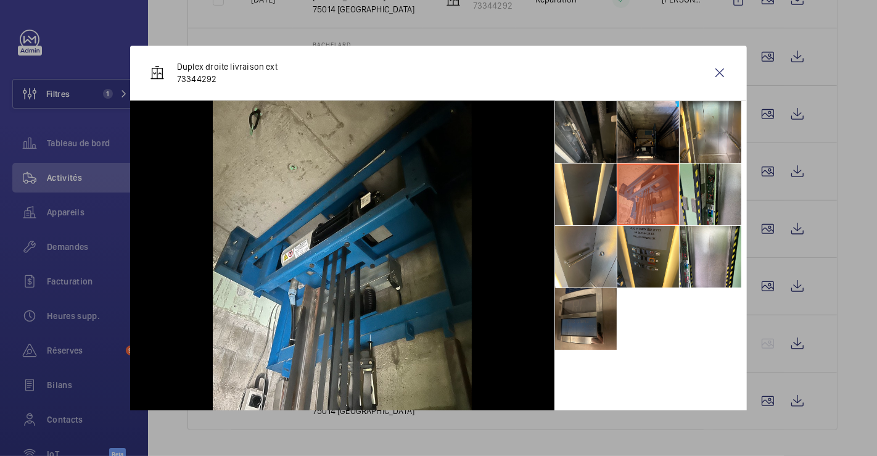
click at [691, 191] on li at bounding box center [711, 194] width 62 height 62
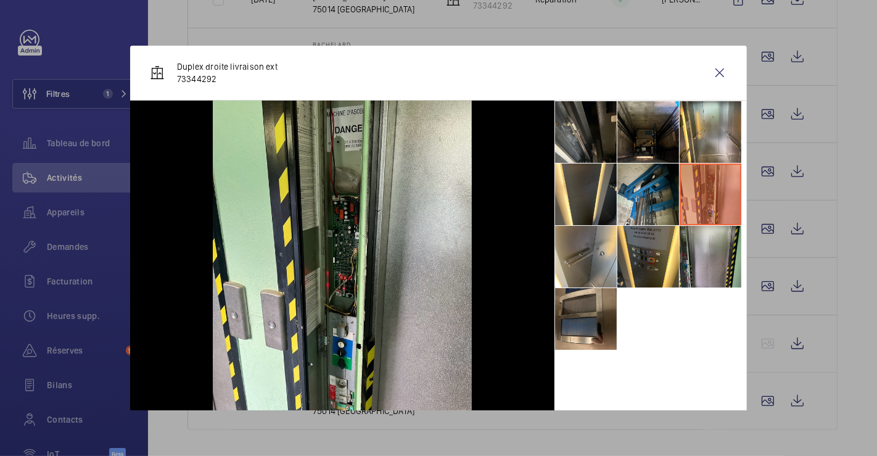
click at [693, 237] on li at bounding box center [711, 257] width 62 height 62
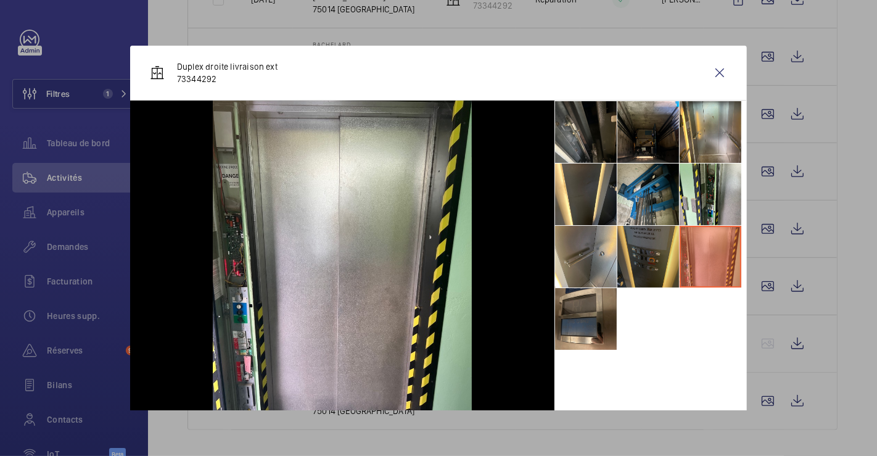
click at [626, 245] on li at bounding box center [649, 257] width 62 height 62
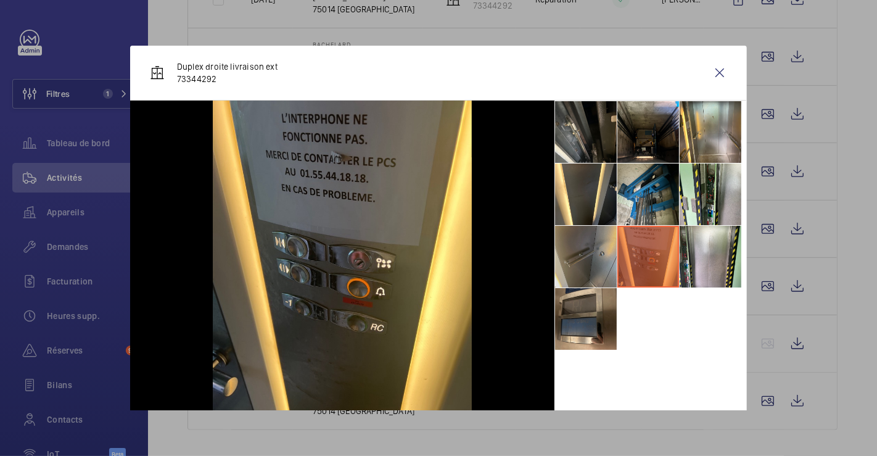
click at [560, 249] on li at bounding box center [586, 257] width 62 height 62
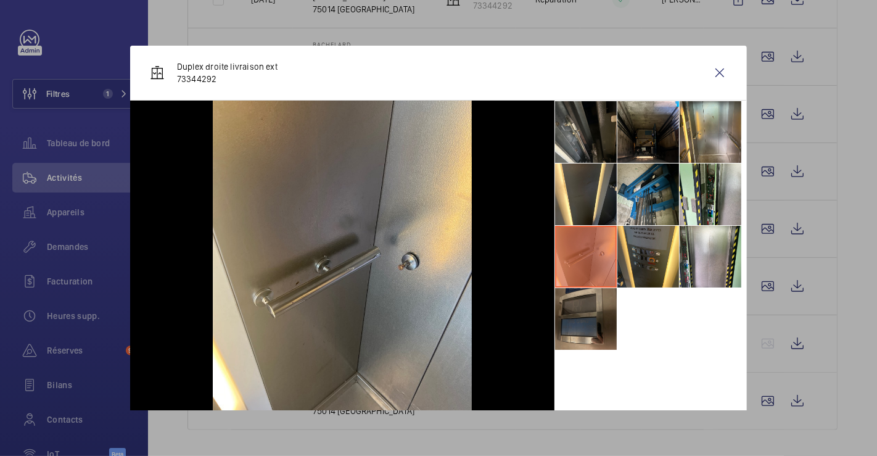
click at [571, 304] on li at bounding box center [586, 319] width 62 height 62
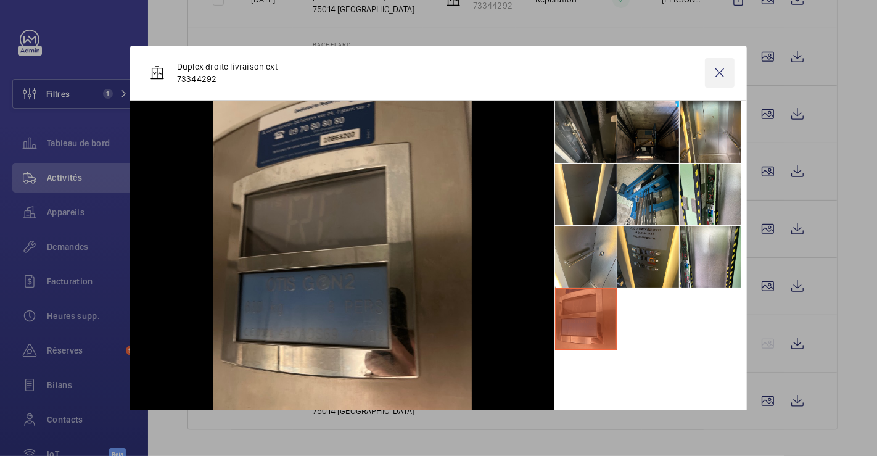
click at [708, 73] on wm-front-icon-button at bounding box center [720, 73] width 30 height 30
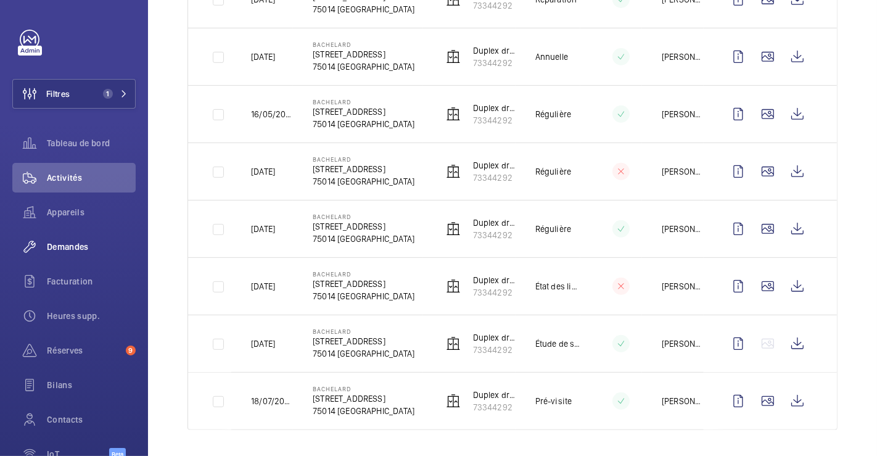
click at [66, 249] on span "Demandes" at bounding box center [91, 247] width 89 height 12
click at [74, 244] on span "Demandes" at bounding box center [91, 247] width 89 height 12
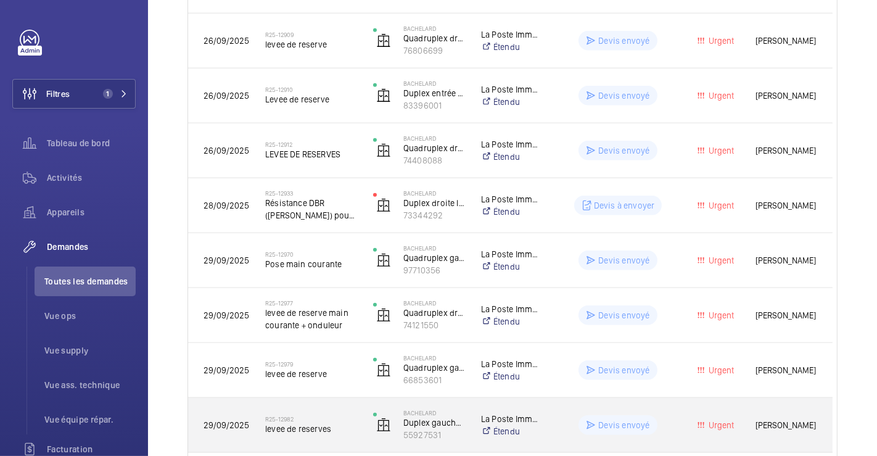
scroll to position [932, 0]
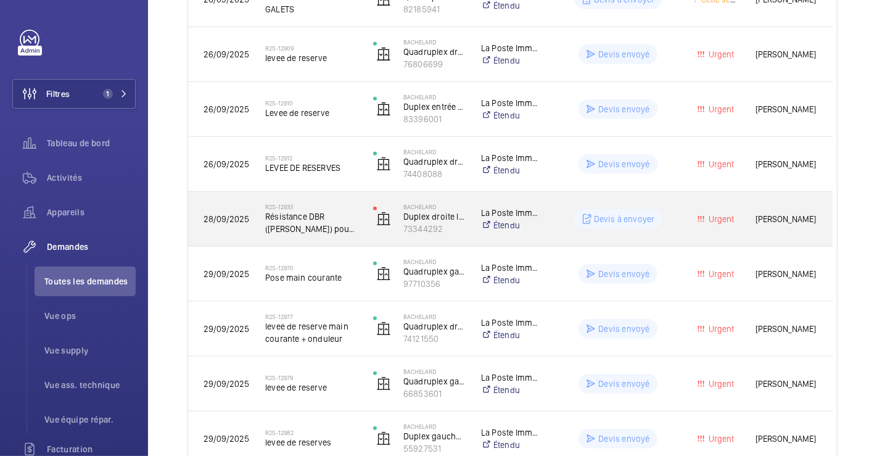
click at [560, 200] on div "Devis à envoyer" at bounding box center [610, 219] width 134 height 44
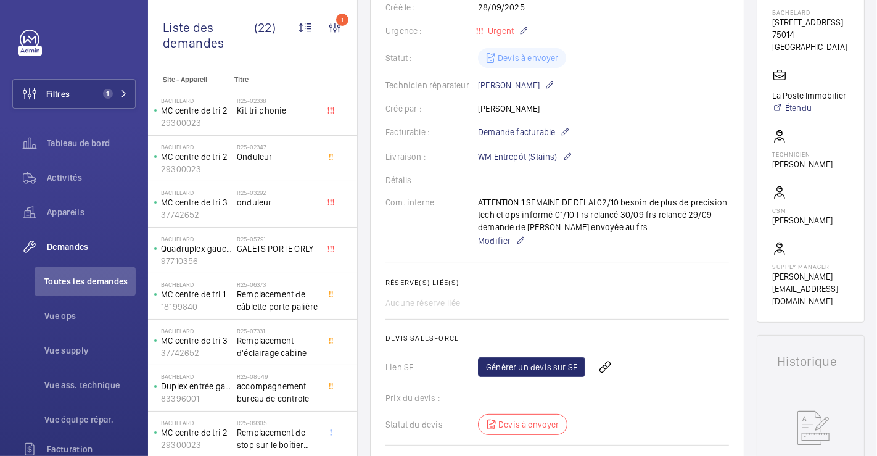
scroll to position [342, 0]
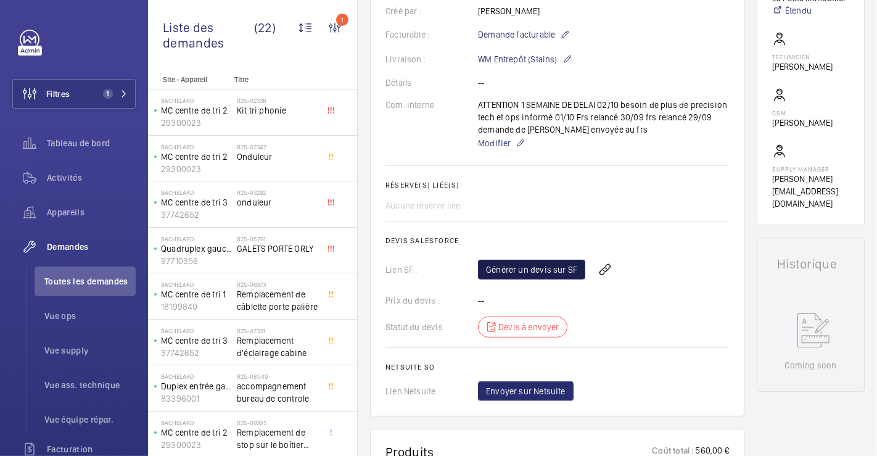
click at [566, 279] on link "Générer un devis sur SF" at bounding box center [531, 270] width 107 height 20
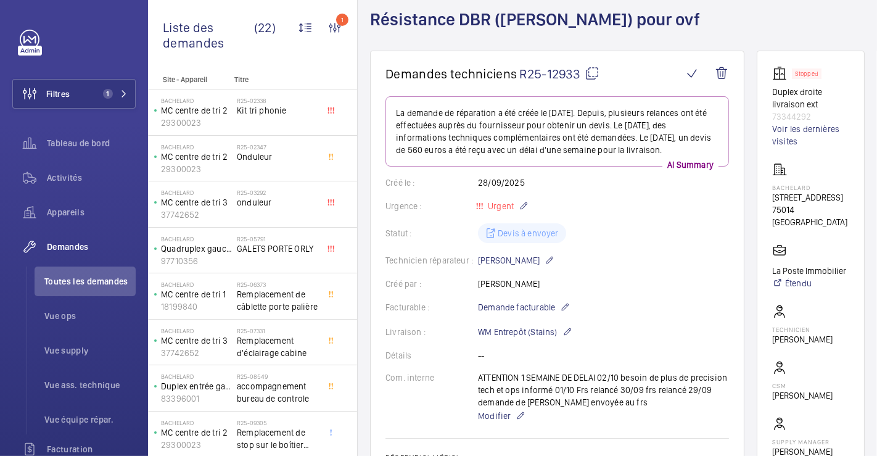
scroll to position [68, 0]
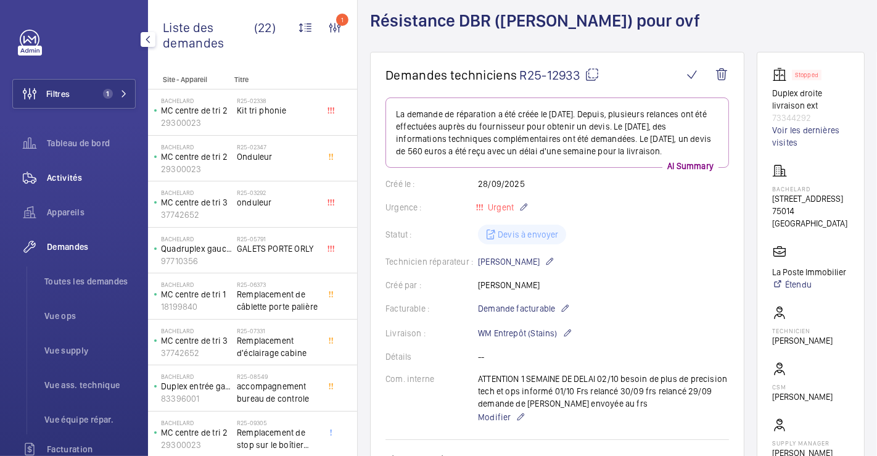
click at [81, 176] on span "Activités" at bounding box center [91, 178] width 89 height 12
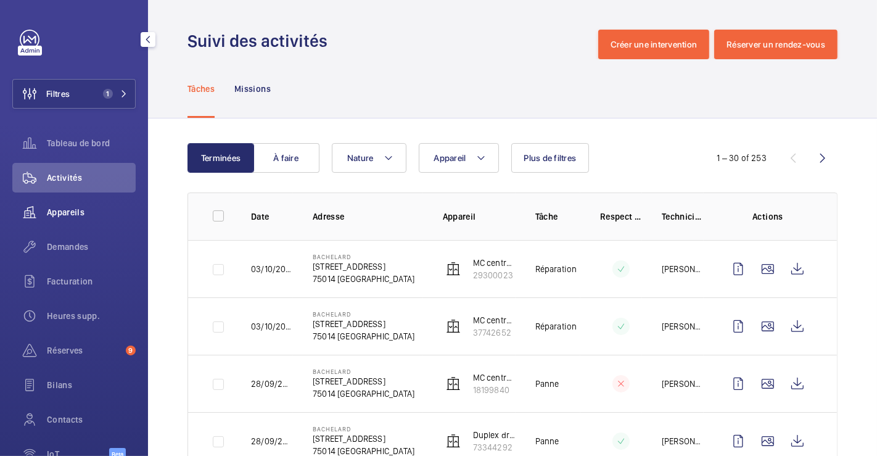
click at [74, 209] on span "Appareils" at bounding box center [91, 212] width 89 height 12
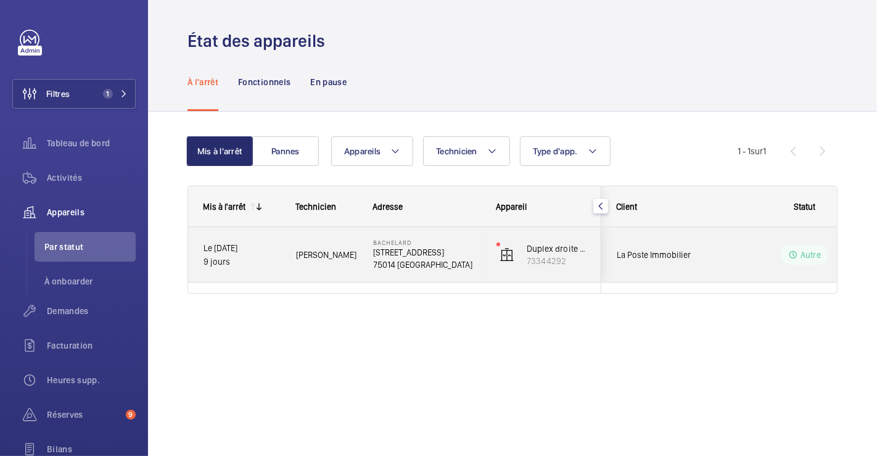
click at [727, 262] on div "Autre" at bounding box center [797, 255] width 168 height 44
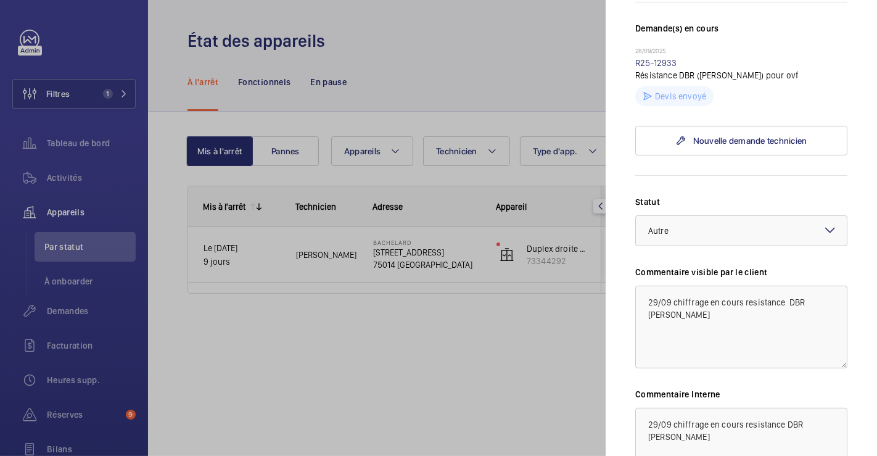
scroll to position [342, 0]
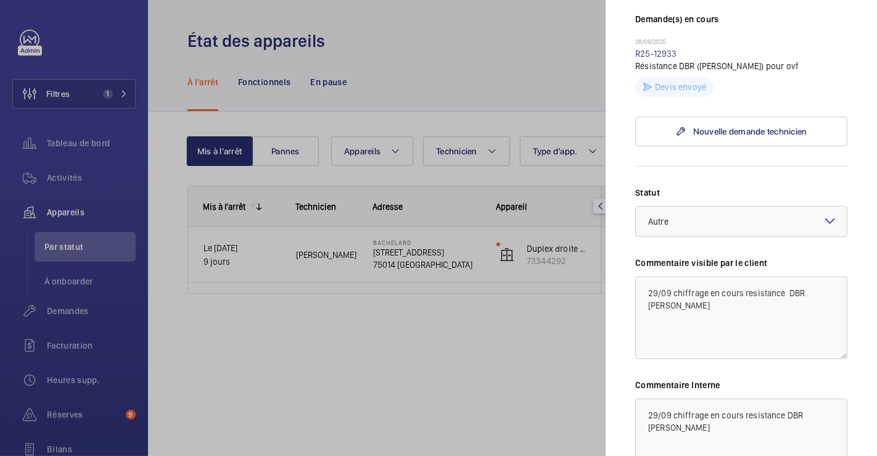
click at [823, 220] on mat-icon at bounding box center [830, 220] width 15 height 15
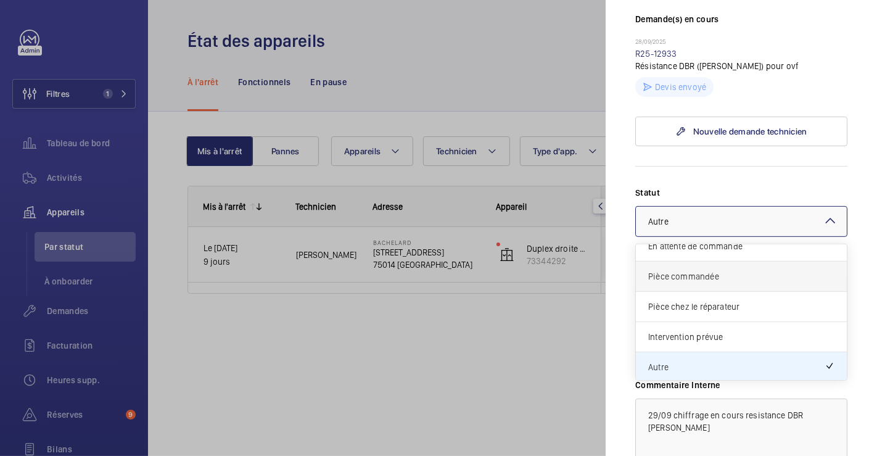
scroll to position [0, 0]
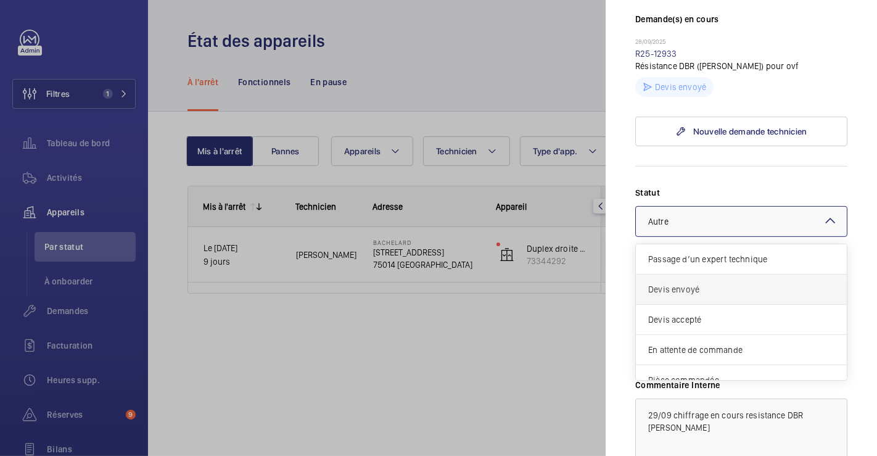
click at [717, 287] on span "Devis envoyé" at bounding box center [741, 289] width 186 height 12
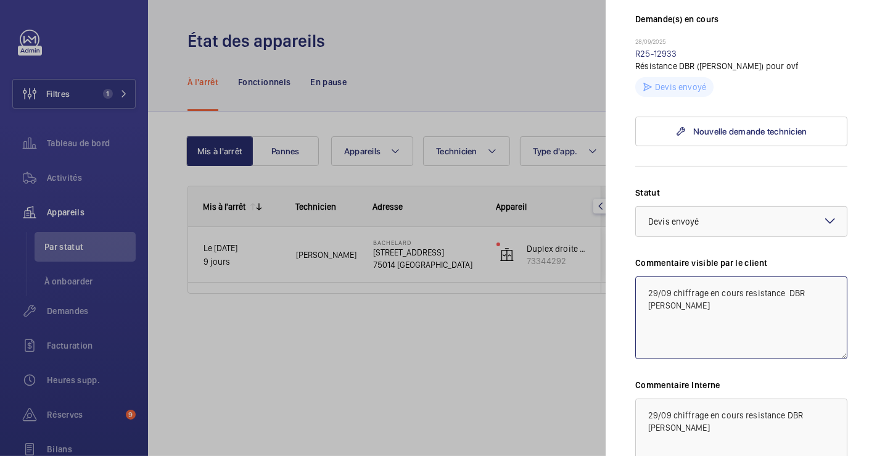
drag, startPoint x: 660, startPoint y: 290, endPoint x: 761, endPoint y: 290, distance: 101.2
click at [761, 290] on textarea "29/09 chiffrage en cours resistance DBR [PERSON_NAME]" at bounding box center [741, 317] width 212 height 83
click at [669, 293] on textarea "29/09 chiffrage en cours resistance DBR [PERSON_NAME]" at bounding box center [741, 317] width 212 height 83
drag, startPoint x: 646, startPoint y: 293, endPoint x: 819, endPoint y: 292, distance: 173.4
click at [819, 292] on textarea "29/09 chiffrage en cours resistance DBR [PERSON_NAME]" at bounding box center [741, 317] width 212 height 83
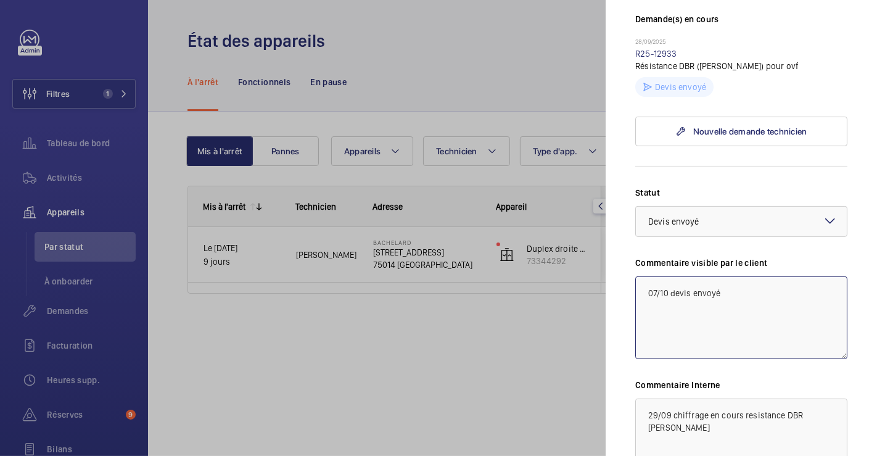
type textarea "07/10 devis envoyé"
drag, startPoint x: 830, startPoint y: 413, endPoint x: 597, endPoint y: 422, distance: 232.7
click at [597, 422] on mat-sidenav-container "Filtres 1 Tableau de bord Activités Appareils Par statut À onboarder Demandes F…" at bounding box center [438, 228] width 877 height 456
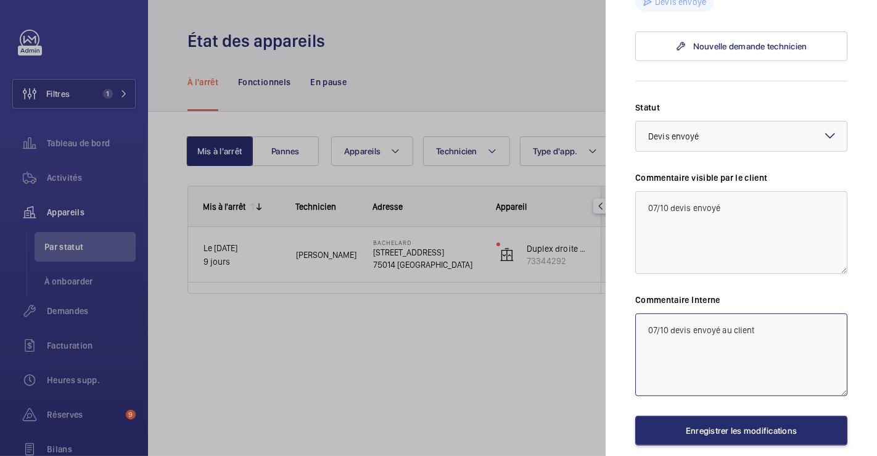
scroll to position [479, 0]
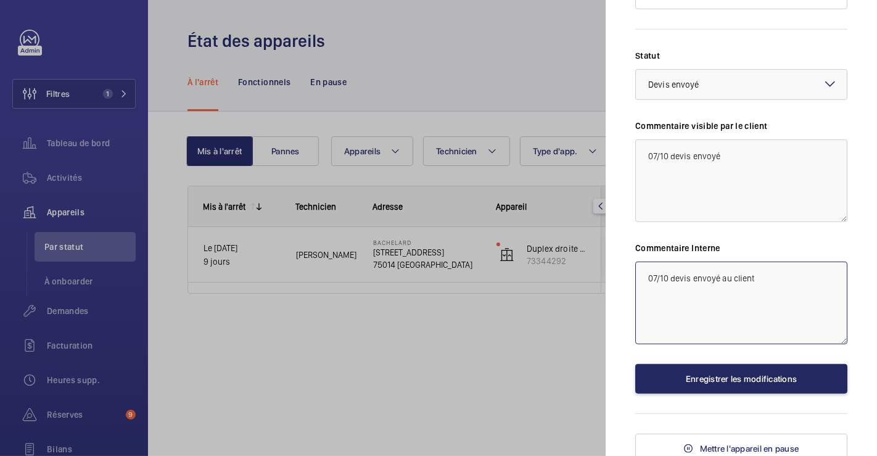
type textarea "07/10 devis envoyé au client"
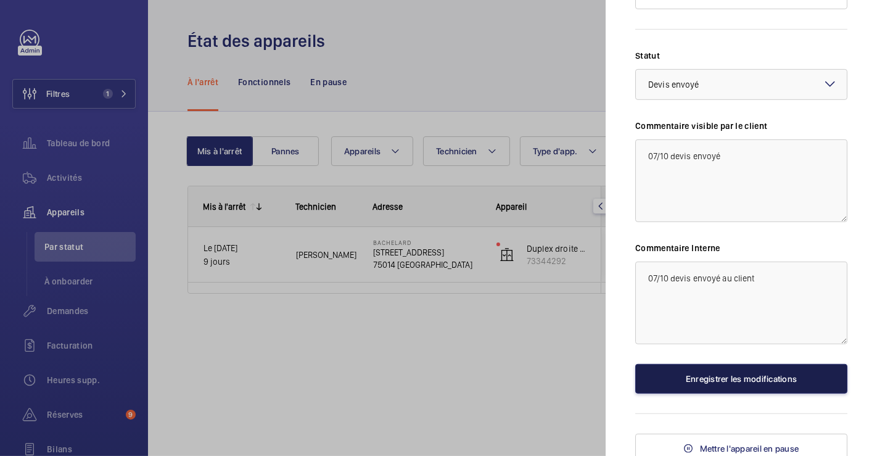
click at [786, 387] on button "Enregistrer les modifications" at bounding box center [741, 379] width 212 height 30
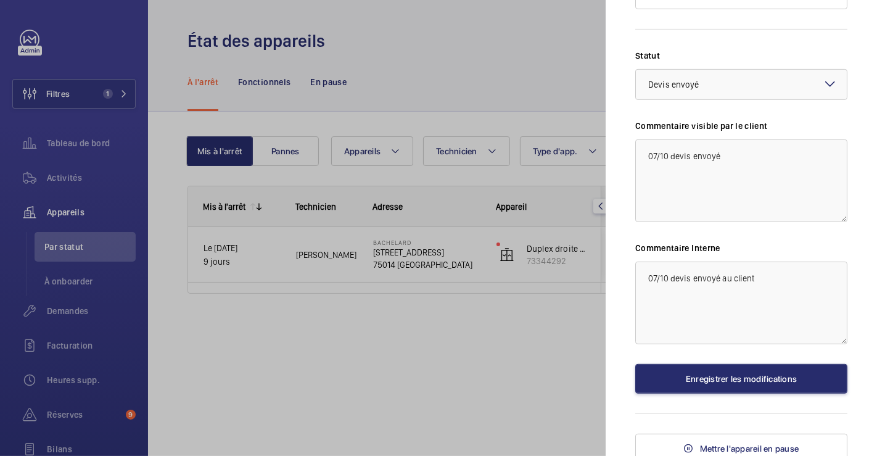
scroll to position [0, 0]
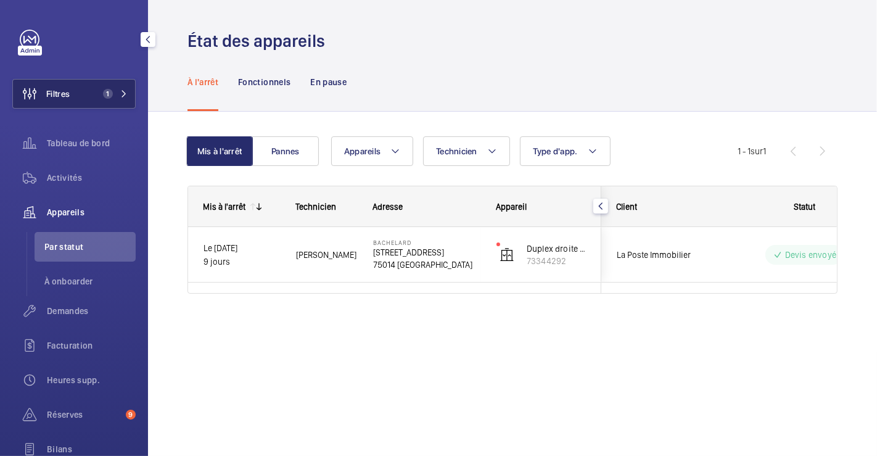
click at [103, 94] on span "1" at bounding box center [108, 94] width 10 height 10
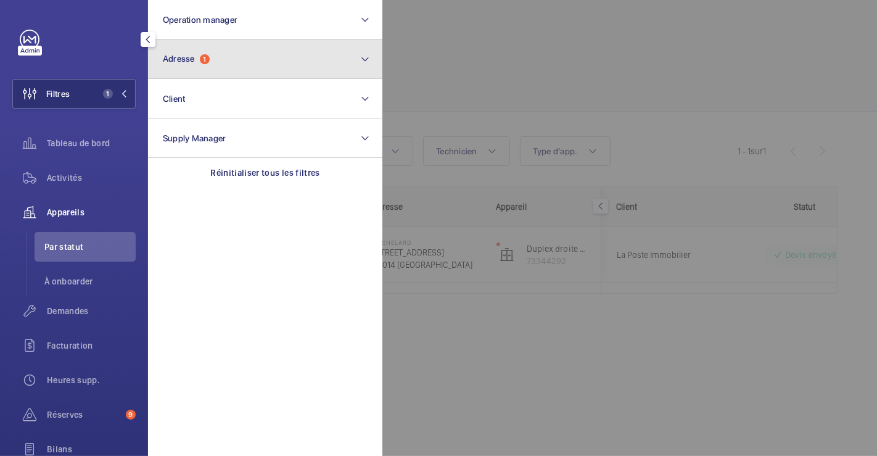
click at [325, 58] on button "Adresse 1" at bounding box center [265, 58] width 234 height 39
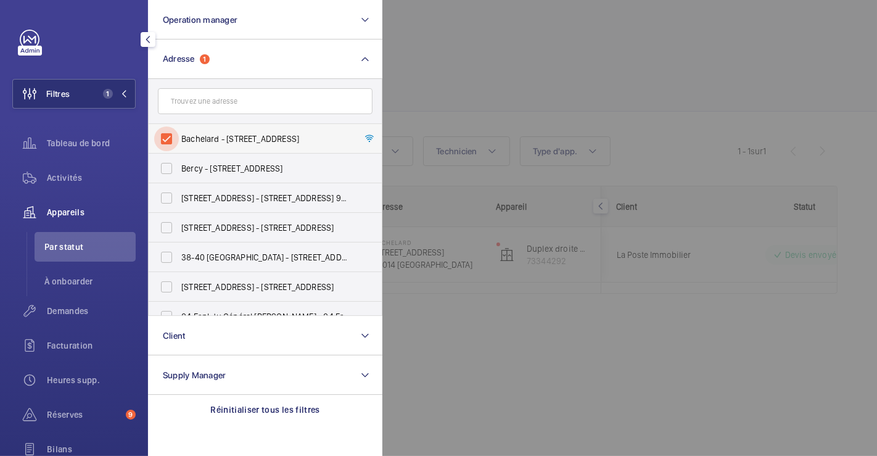
click at [170, 136] on input "Bachelard - [STREET_ADDRESS]" at bounding box center [166, 138] width 25 height 25
checkbox input "false"
click at [595, 73] on div at bounding box center [820, 228] width 877 height 456
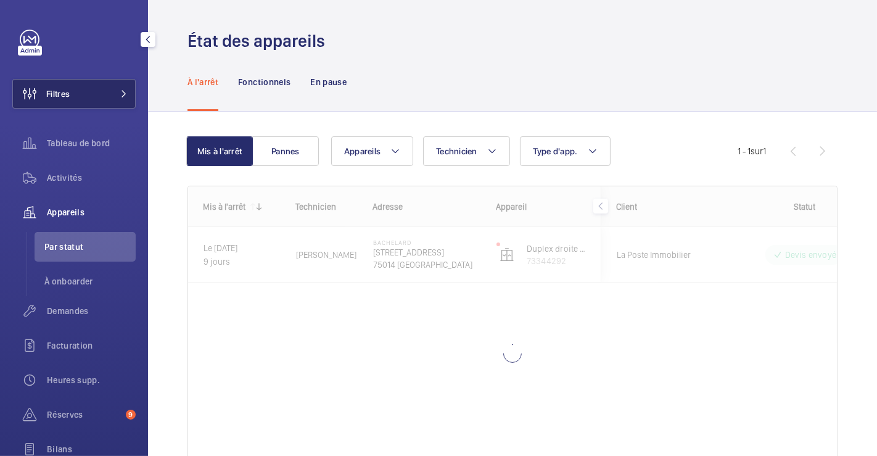
click at [75, 99] on button "Filtres" at bounding box center [73, 94] width 123 height 30
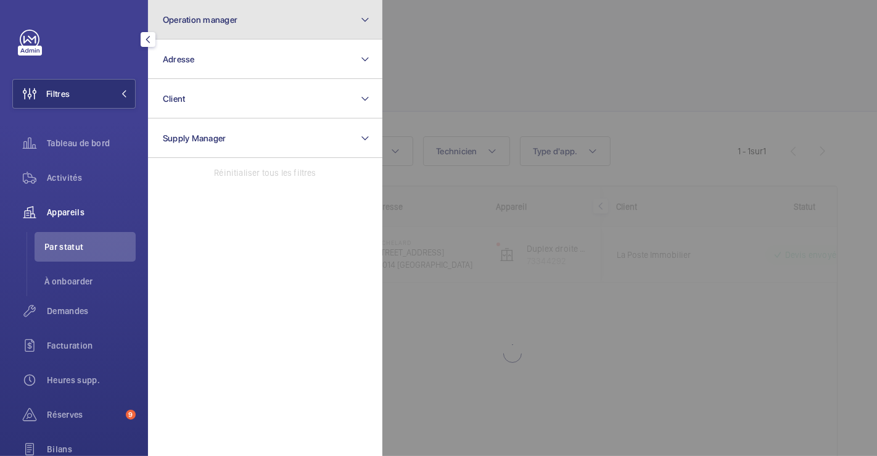
click at [236, 27] on button "Operation manager" at bounding box center [265, 19] width 234 height 39
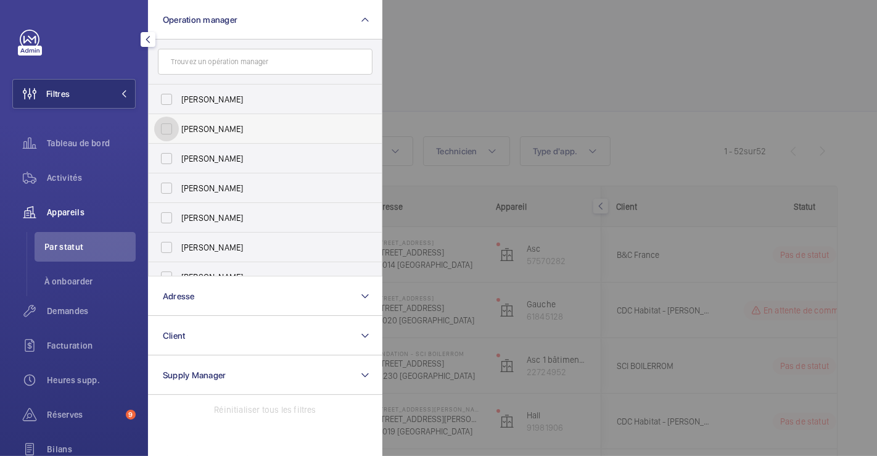
click at [163, 128] on input "[PERSON_NAME]" at bounding box center [166, 129] width 25 height 25
checkbox input "true"
click at [667, 93] on div at bounding box center [820, 228] width 877 height 456
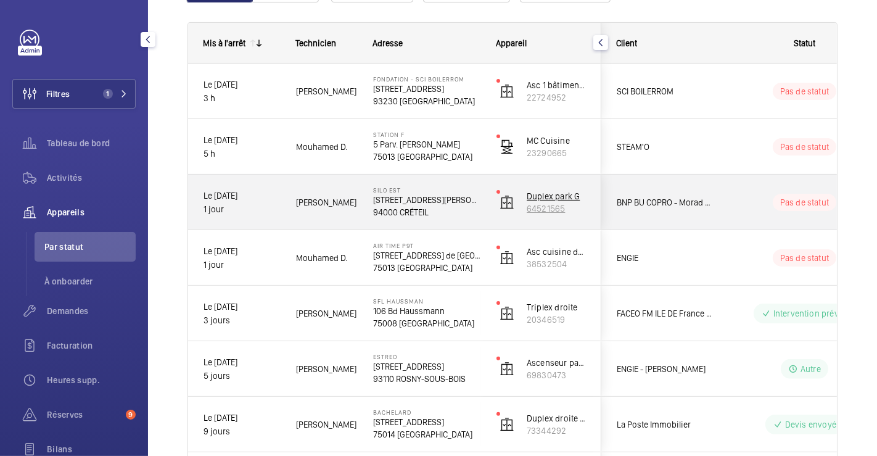
scroll to position [137, 0]
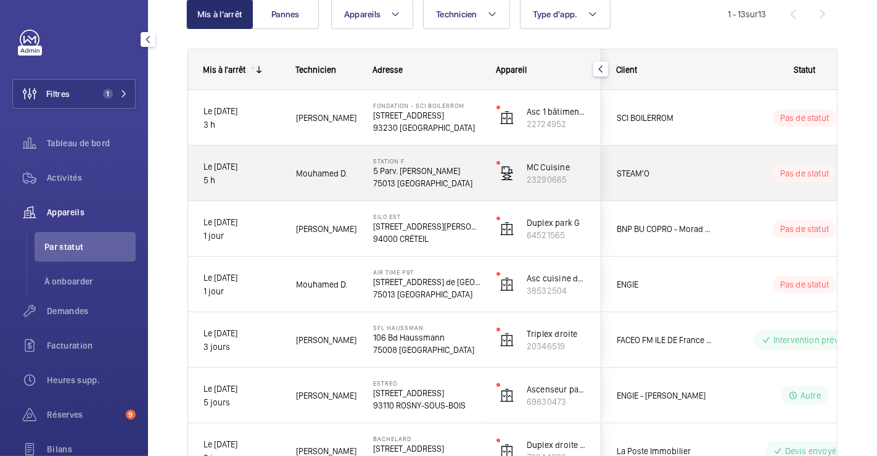
click at [735, 165] on wm-front-pills-cell "Pas de statut" at bounding box center [805, 173] width 154 height 17
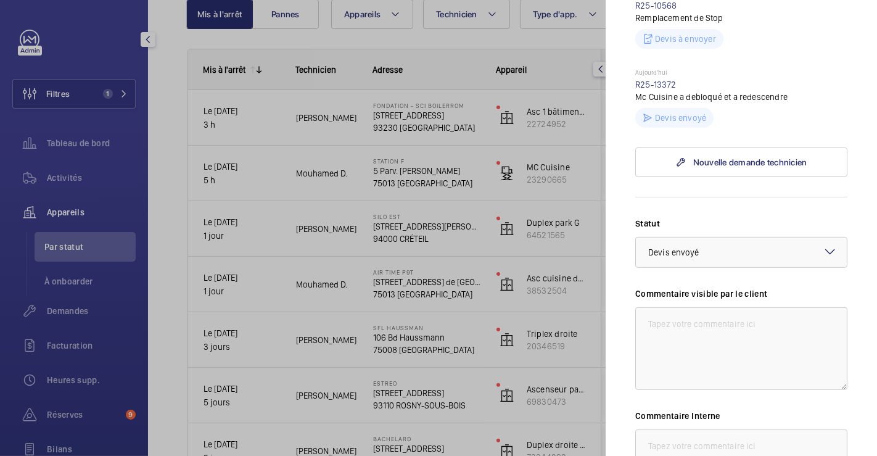
scroll to position [411, 0]
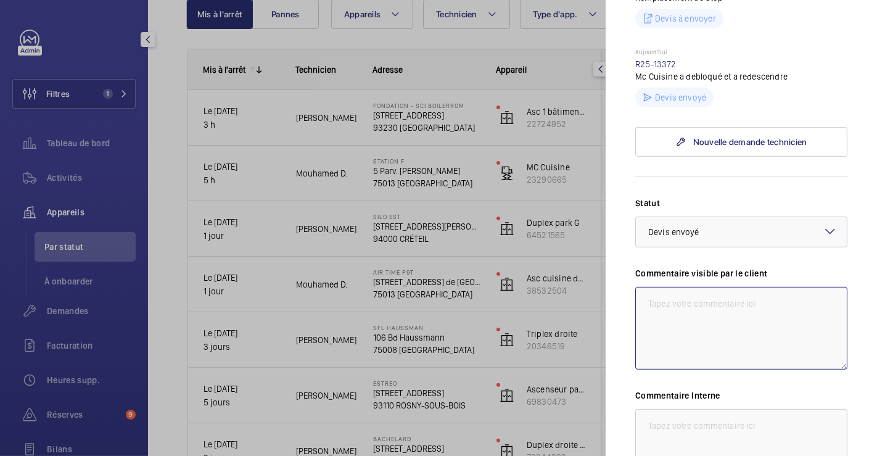
click at [701, 304] on textarea at bounding box center [741, 328] width 212 height 83
drag, startPoint x: 648, startPoint y: 304, endPoint x: 825, endPoint y: 316, distance: 177.4
click at [825, 316] on textarea "07/10 devis envoyé au client inter prevue le 08/10" at bounding box center [741, 328] width 212 height 83
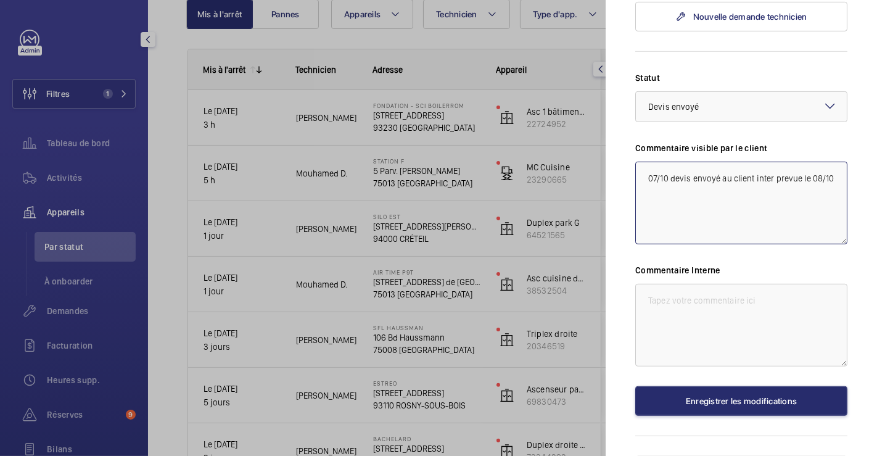
scroll to position [548, 0]
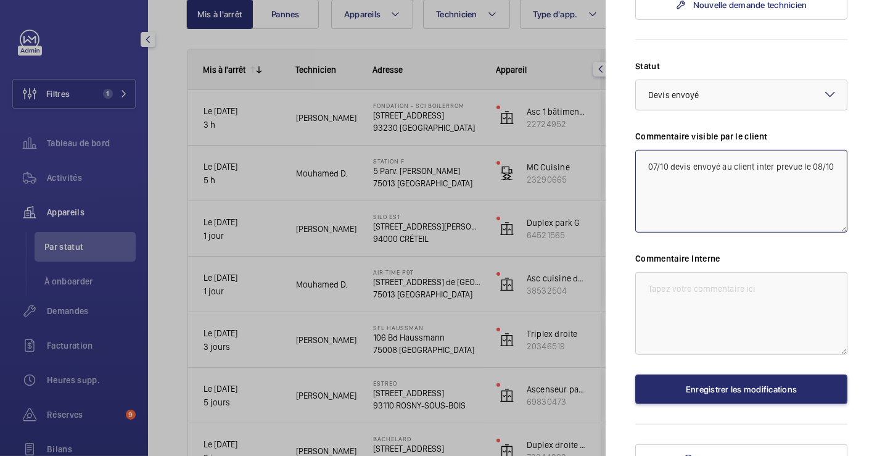
type textarea "07/10 devis envoyé au client inter prevue le 08/10"
click at [752, 289] on textarea at bounding box center [741, 313] width 212 height 83
paste textarea "07/10 devis envoyé au client inter prevue le 08/10"
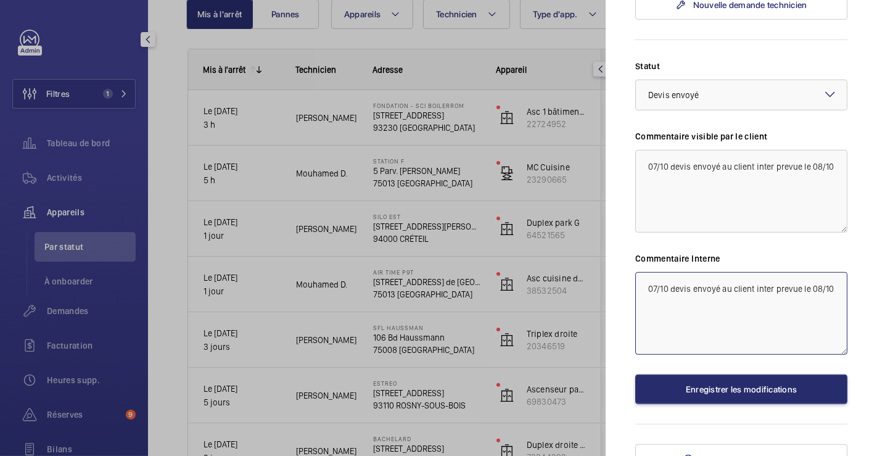
type textarea "07/10 devis envoyé au client inter prevue le 08/10"
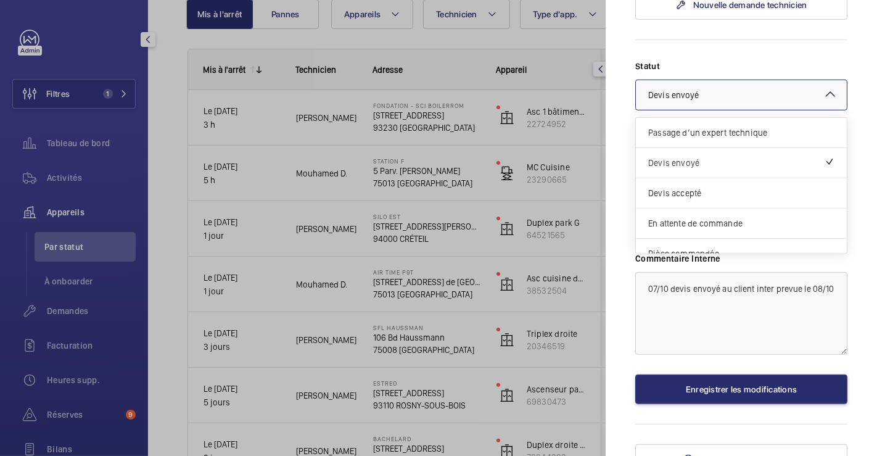
click at [823, 96] on mat-icon at bounding box center [830, 94] width 15 height 15
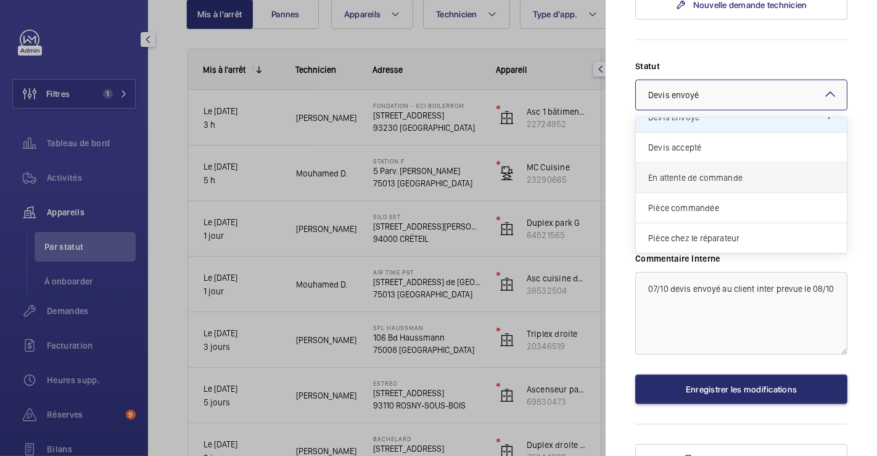
scroll to position [68, 0]
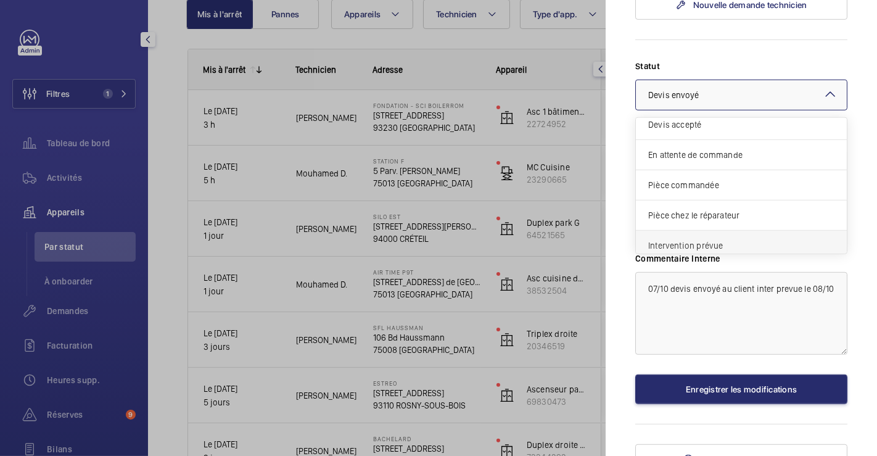
click at [738, 242] on span "Intervention prévue" at bounding box center [741, 245] width 186 height 12
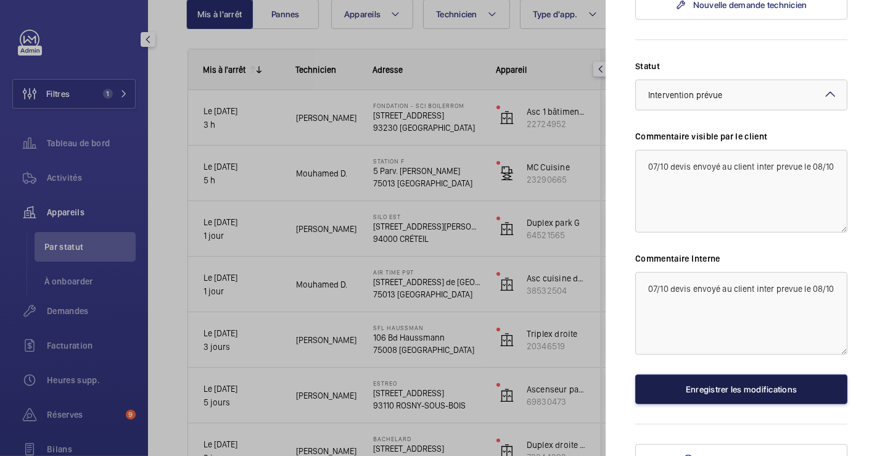
click at [719, 384] on button "Enregistrer les modifications" at bounding box center [741, 389] width 212 height 30
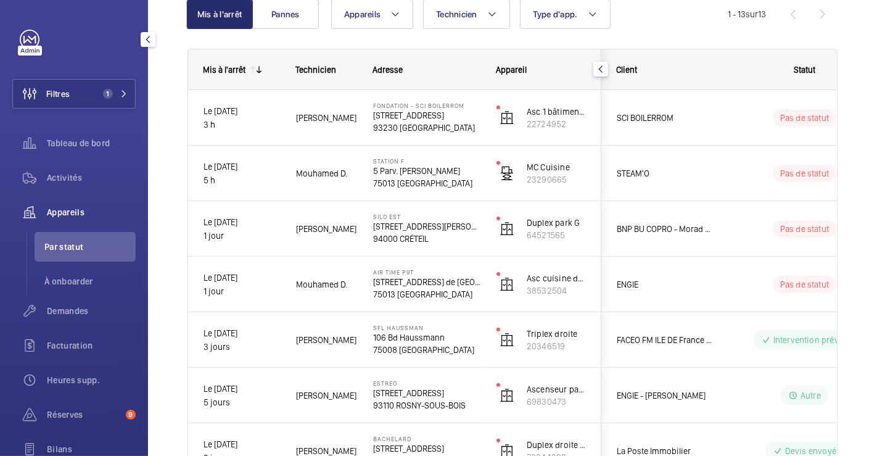
scroll to position [0, 0]
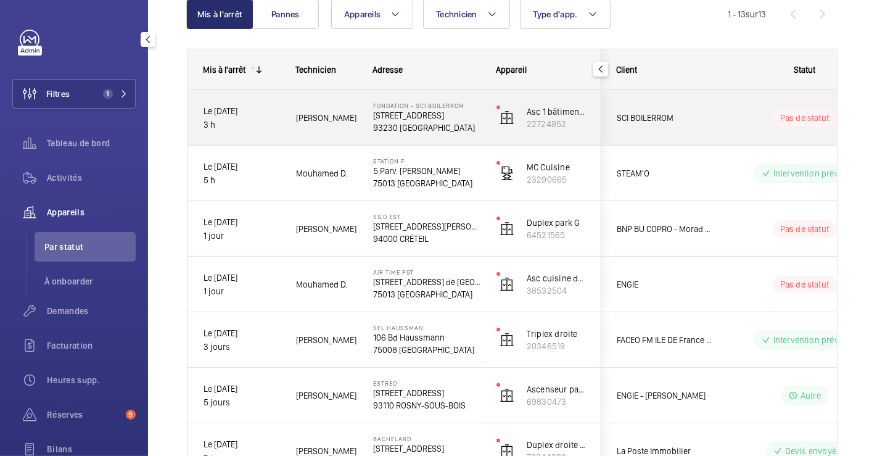
click at [732, 124] on wm-front-pills-cell "Pas de statut" at bounding box center [805, 117] width 154 height 17
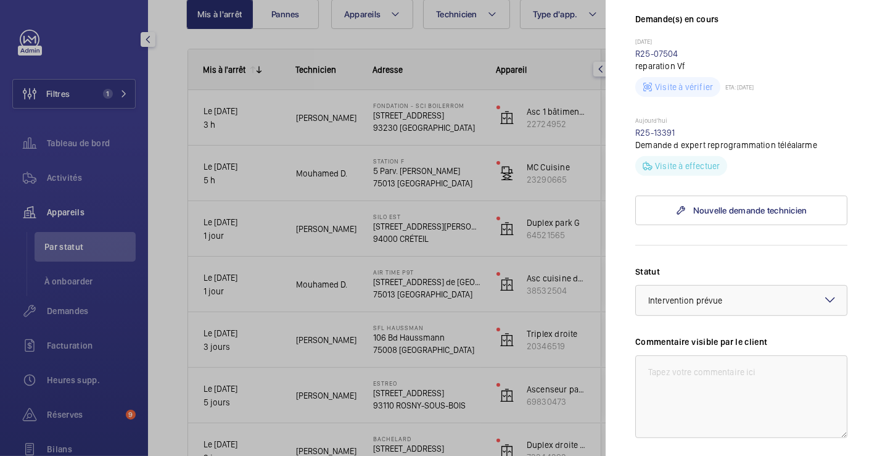
scroll to position [479, 0]
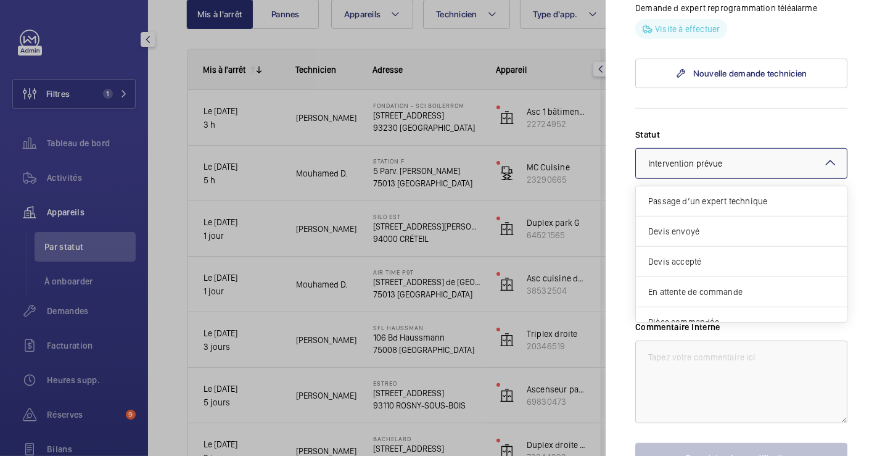
click at [823, 170] on mat-icon at bounding box center [830, 162] width 15 height 15
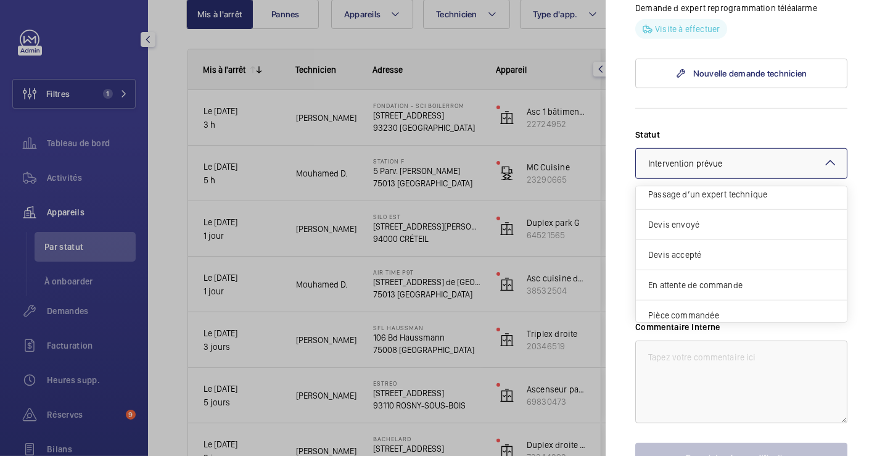
scroll to position [0, 0]
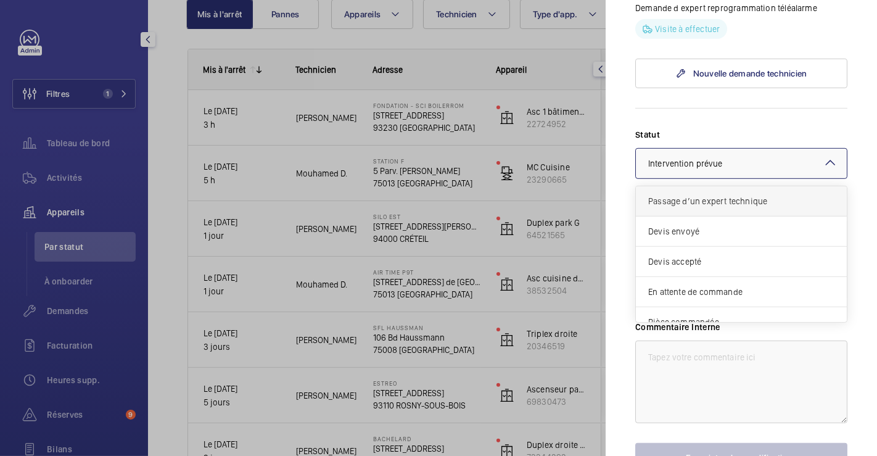
click at [754, 207] on span "Passage d’un expert technique" at bounding box center [741, 201] width 186 height 12
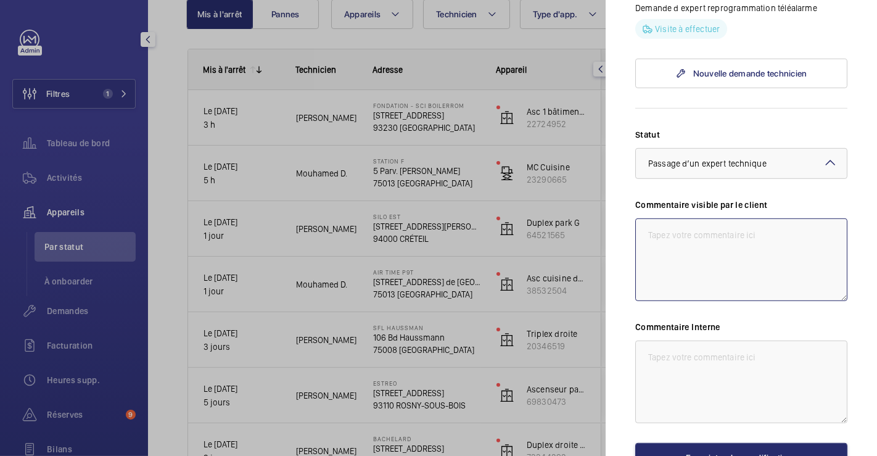
click at [731, 281] on textarea at bounding box center [741, 259] width 212 height 83
type textarea "07/10 TA non fonctionnel passage expert pour reprogrammation"
drag, startPoint x: 634, startPoint y: 273, endPoint x: 702, endPoint y: 276, distance: 68.5
click at [702, 276] on mat-sidenav "Appareil à l'arrêt Fondation - SCI BOILERROM [STREET_ADDRESS] SCI BOILERROM Asc…" at bounding box center [741, 228] width 271 height 456
drag, startPoint x: 641, startPoint y: 276, endPoint x: 770, endPoint y: 314, distance: 134.5
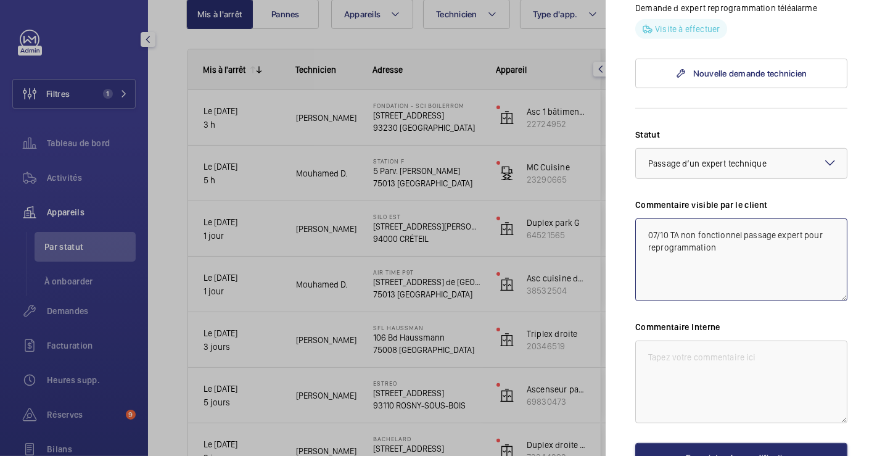
click at [770, 301] on textarea "07/10 TA non fonctionnel passage expert pour reprogrammation" at bounding box center [741, 259] width 212 height 83
click at [696, 406] on textarea at bounding box center [741, 382] width 212 height 83
paste textarea "07/10 TA non fonctionnel passage expert pour reprogrammation"
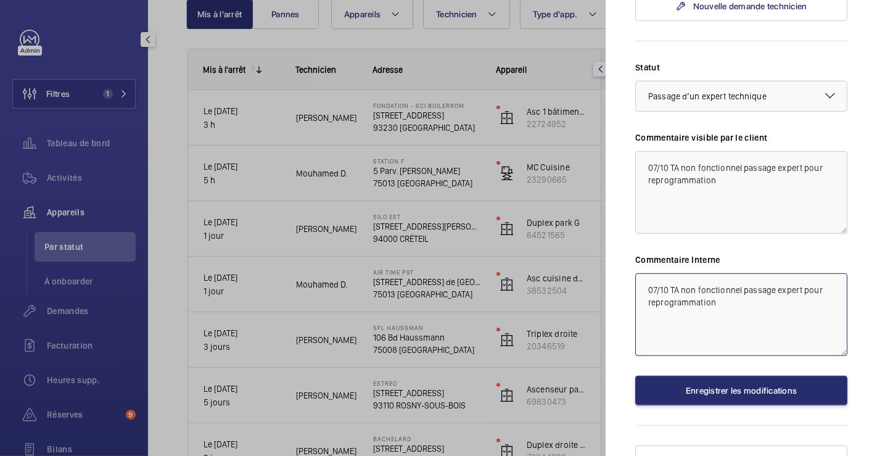
scroll to position [610, 0]
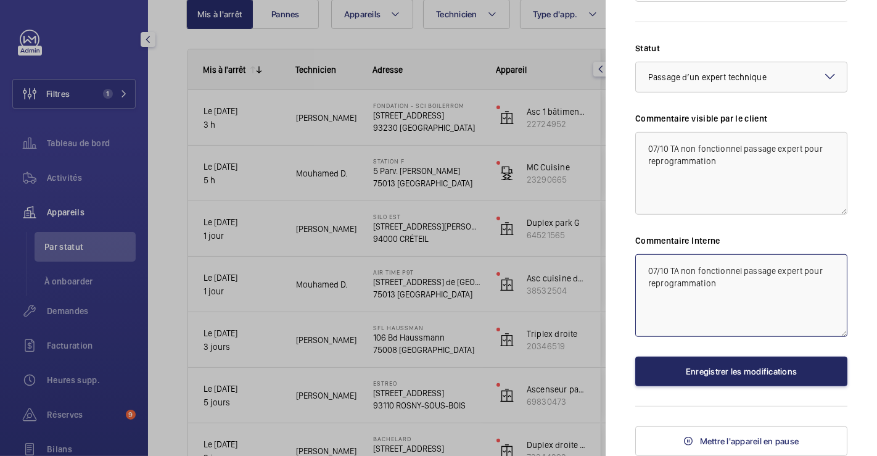
type textarea "07/10 TA non fonctionnel passage expert pour reprogrammation"
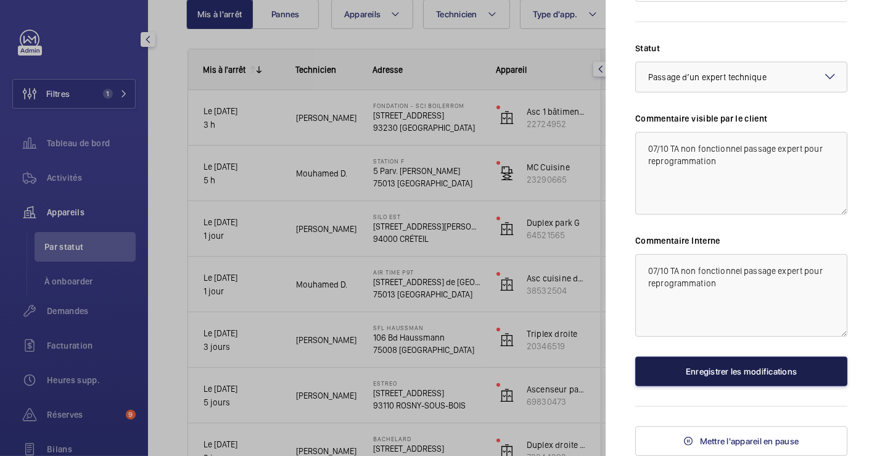
click at [719, 371] on button "Enregistrer les modifications" at bounding box center [741, 372] width 212 height 30
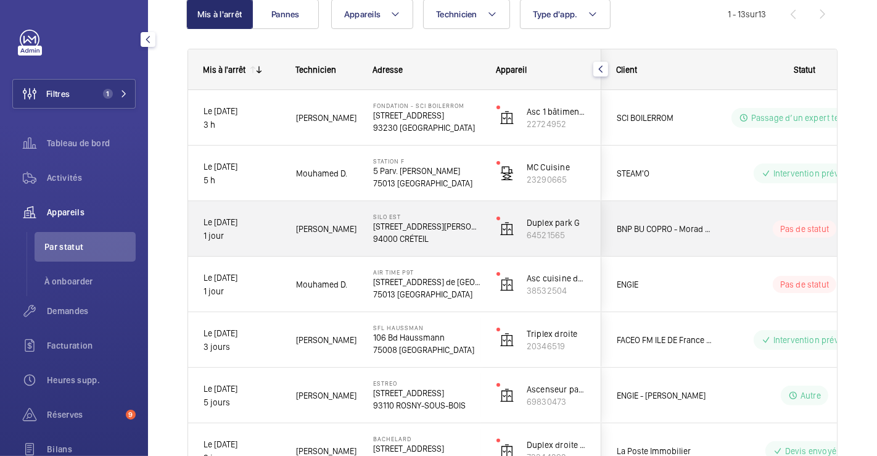
click at [718, 209] on div "Pas de statut" at bounding box center [797, 229] width 168 height 42
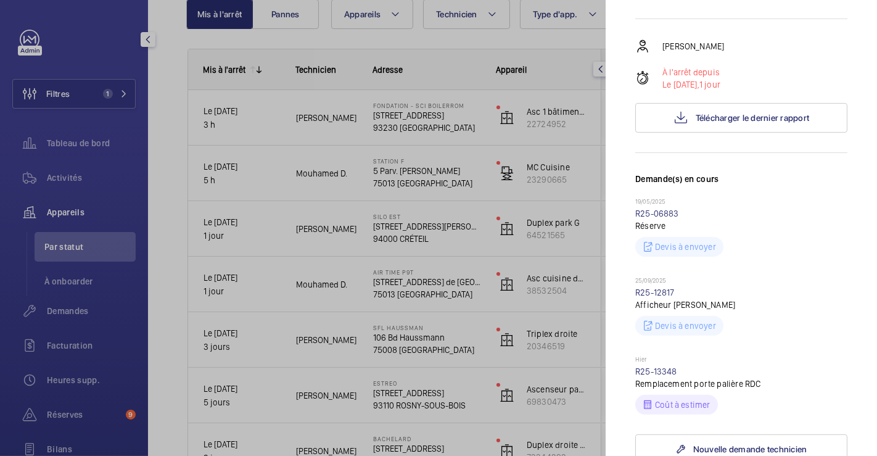
scroll to position [411, 0]
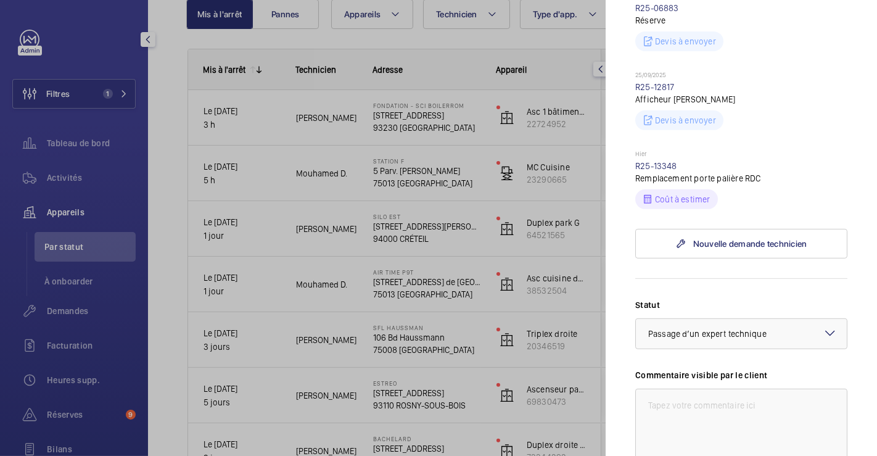
click at [577, 94] on div at bounding box center [438, 228] width 877 height 456
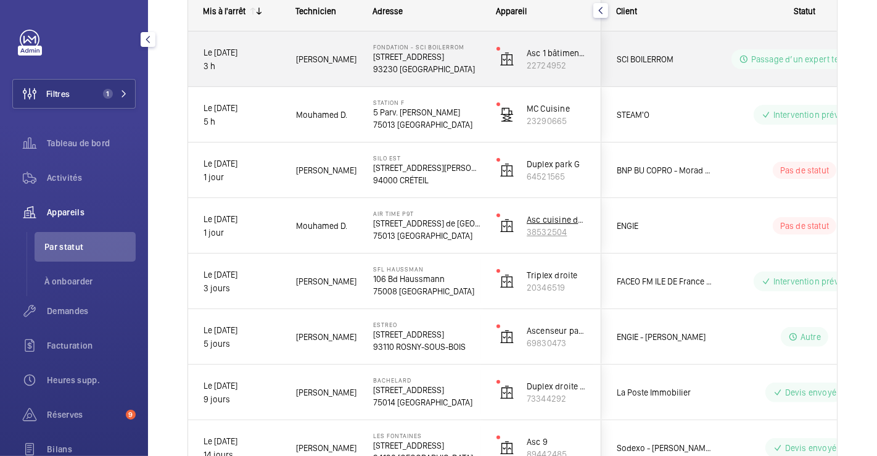
scroll to position [205, 0]
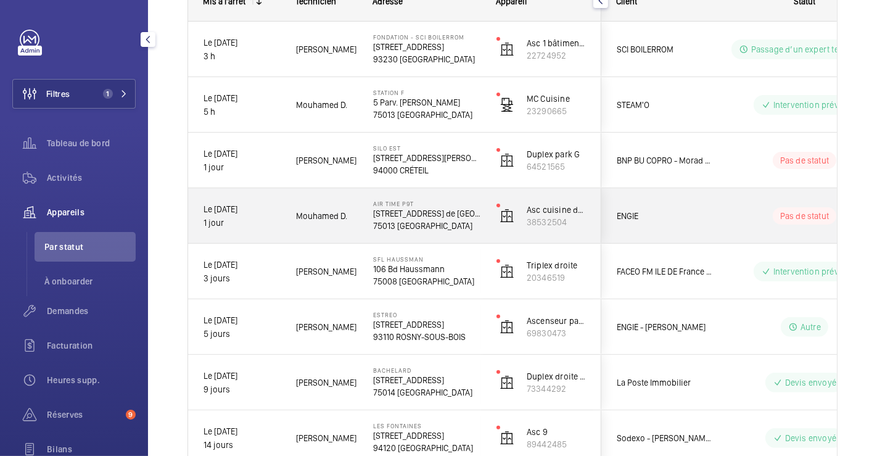
click at [704, 197] on div "ENGIE" at bounding box center [657, 216] width 110 height 38
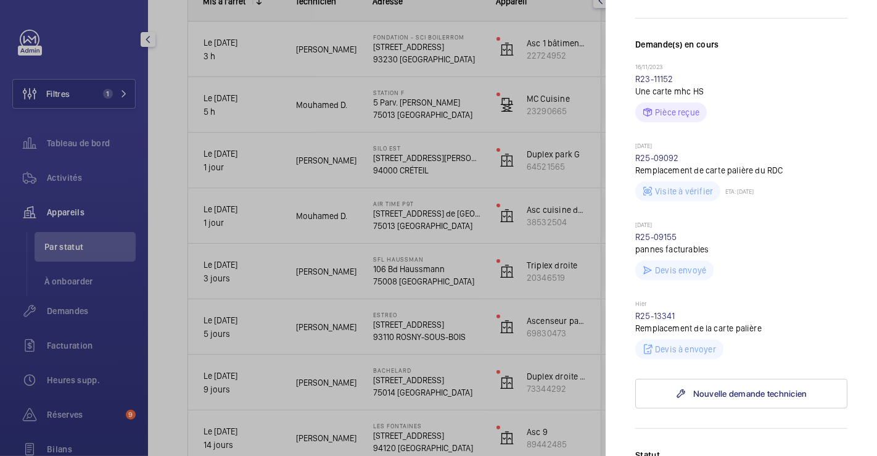
scroll to position [342, 0]
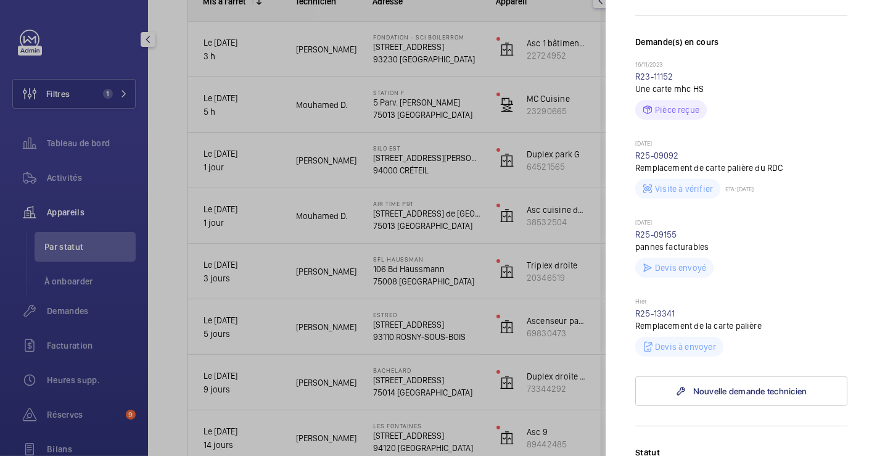
click at [531, 325] on div at bounding box center [438, 228] width 877 height 456
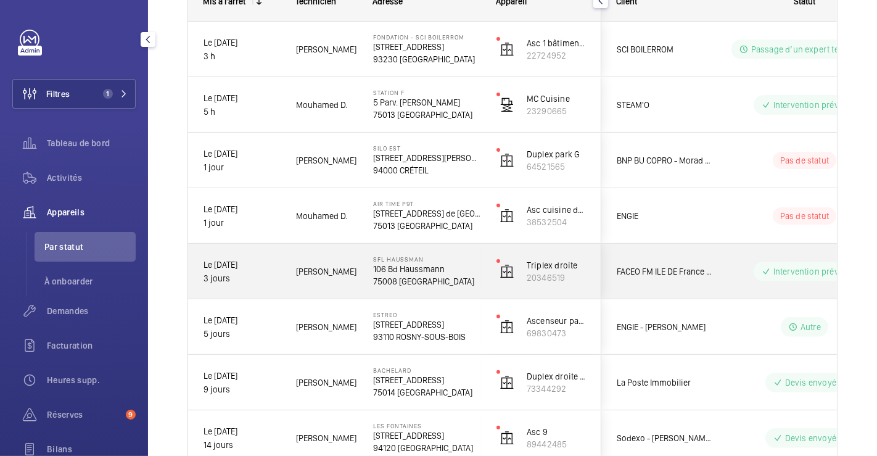
scroll to position [0, 0]
